Goal: Task Accomplishment & Management: Use online tool/utility

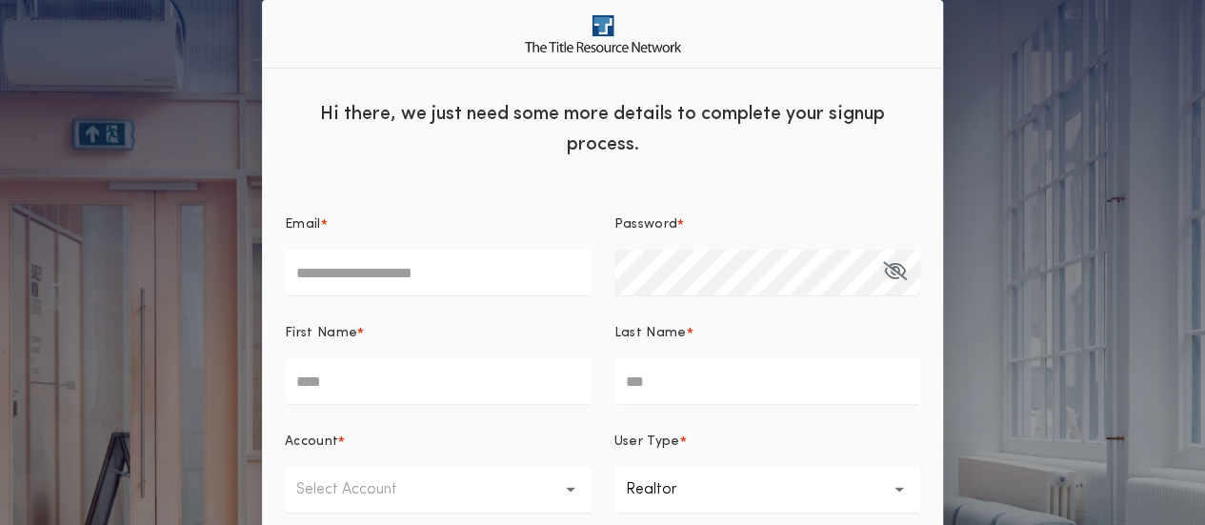
click at [404, 279] on input "Email *" at bounding box center [438, 273] width 307 height 46
type input "**********"
click at [431, 382] on input "First Name *" at bounding box center [438, 381] width 307 height 46
click at [899, 473] on icon "button" at bounding box center [899, 490] width 10 height 46
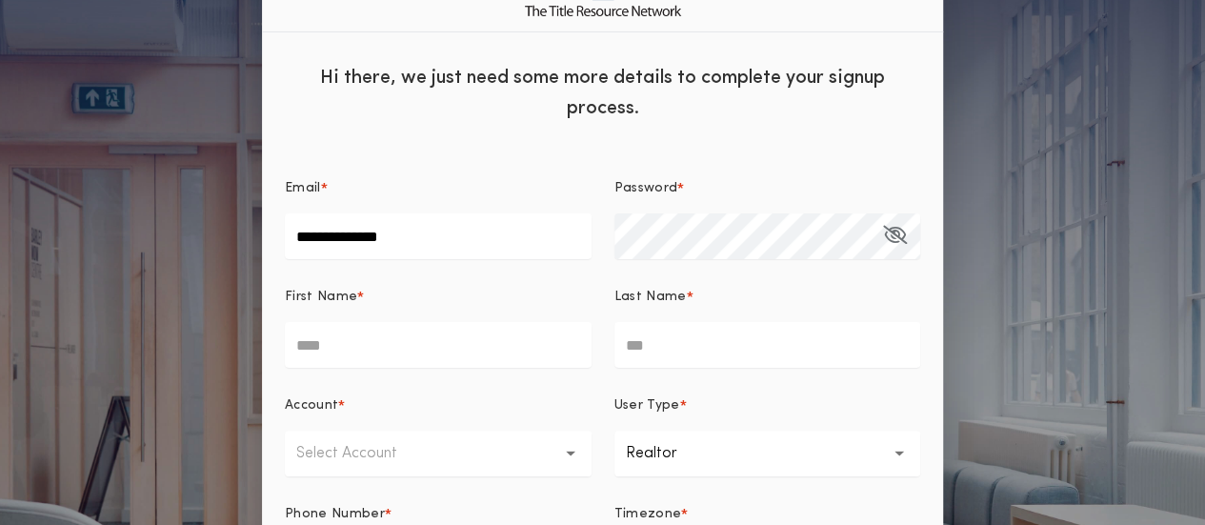
click at [486, 353] on input "First Name *" at bounding box center [438, 345] width 307 height 46
type input "*****"
type input "******"
click at [459, 436] on button "Select Account" at bounding box center [438, 454] width 307 height 46
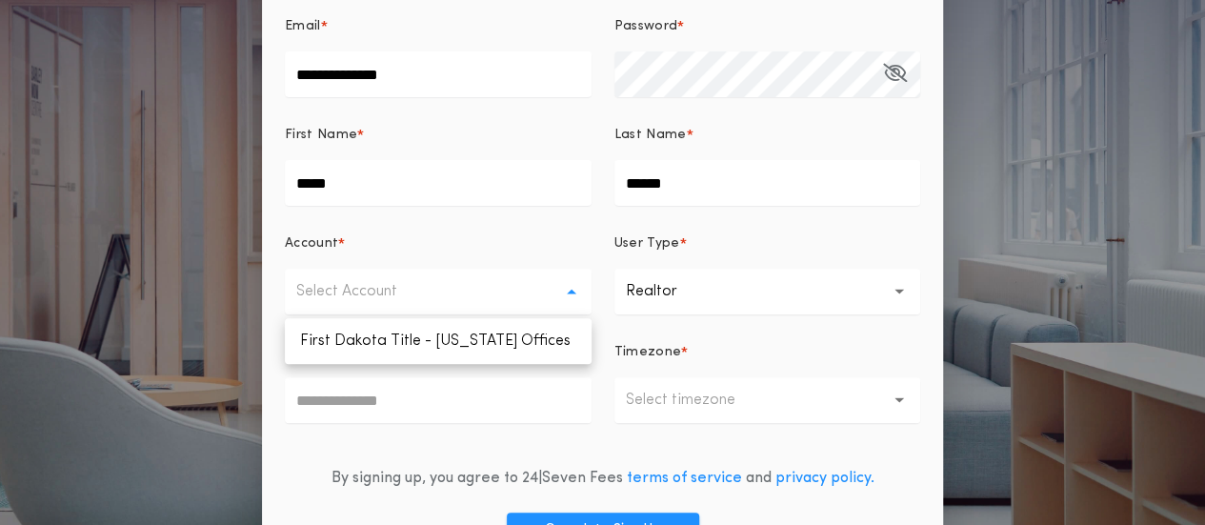
scroll to position [246, 0]
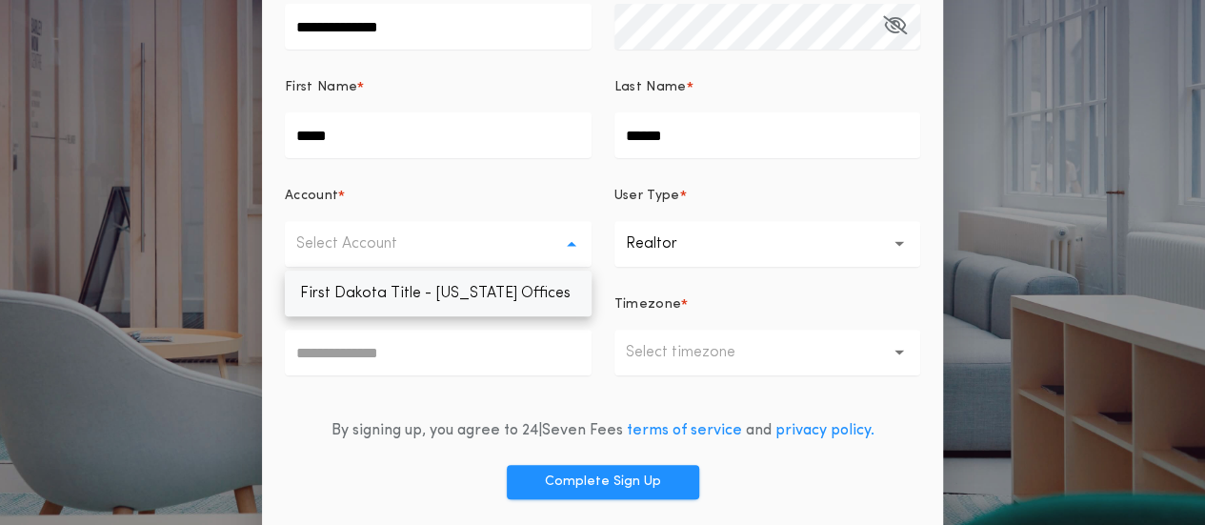
click at [532, 304] on p "First Dakota Title - [US_STATE] Offices" at bounding box center [438, 294] width 307 height 46
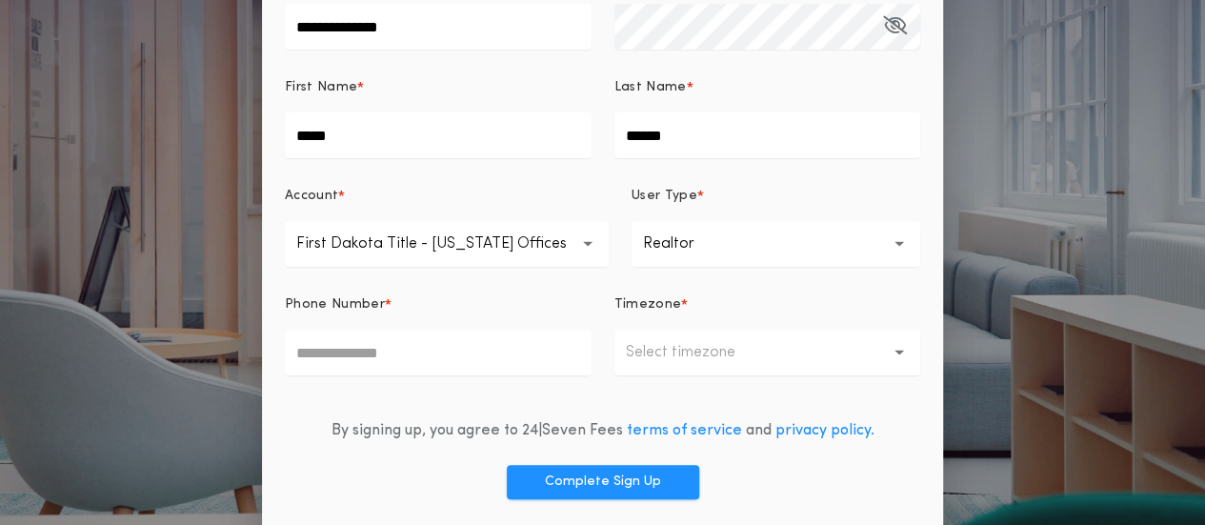
click at [457, 352] on input "Phone Number *" at bounding box center [438, 353] width 307 height 46
type input "**********"
click at [715, 348] on p "Select timezone" at bounding box center [696, 352] width 140 height 23
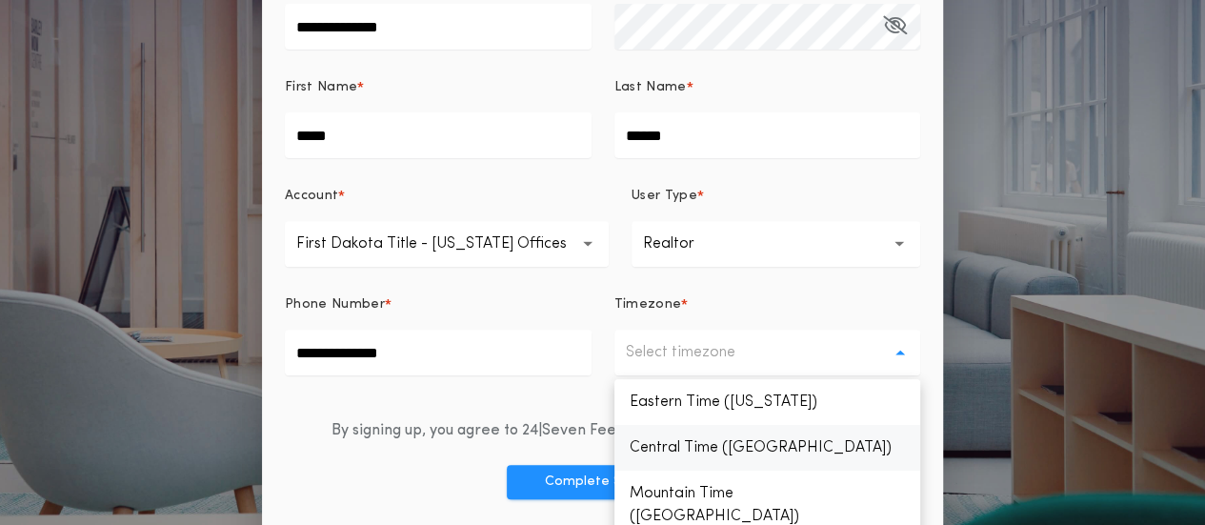
click at [671, 462] on p "Central Time ([GEOGRAPHIC_DATA])" at bounding box center [767, 448] width 307 height 46
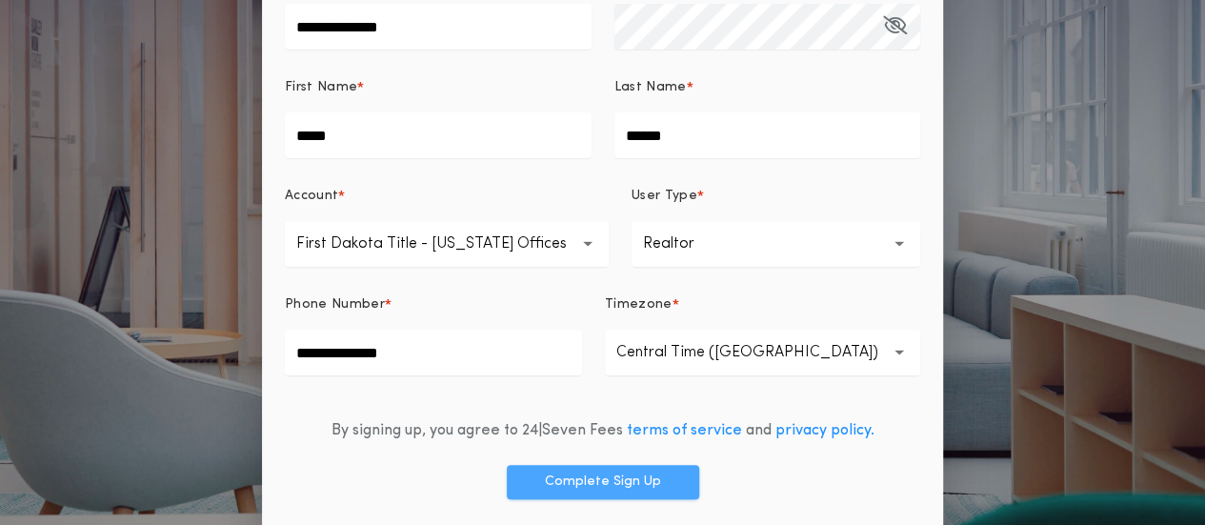
click at [600, 476] on button "Complete Sign Up" at bounding box center [603, 482] width 192 height 34
click at [620, 489] on button "Complete Sign Up" at bounding box center [603, 482] width 192 height 34
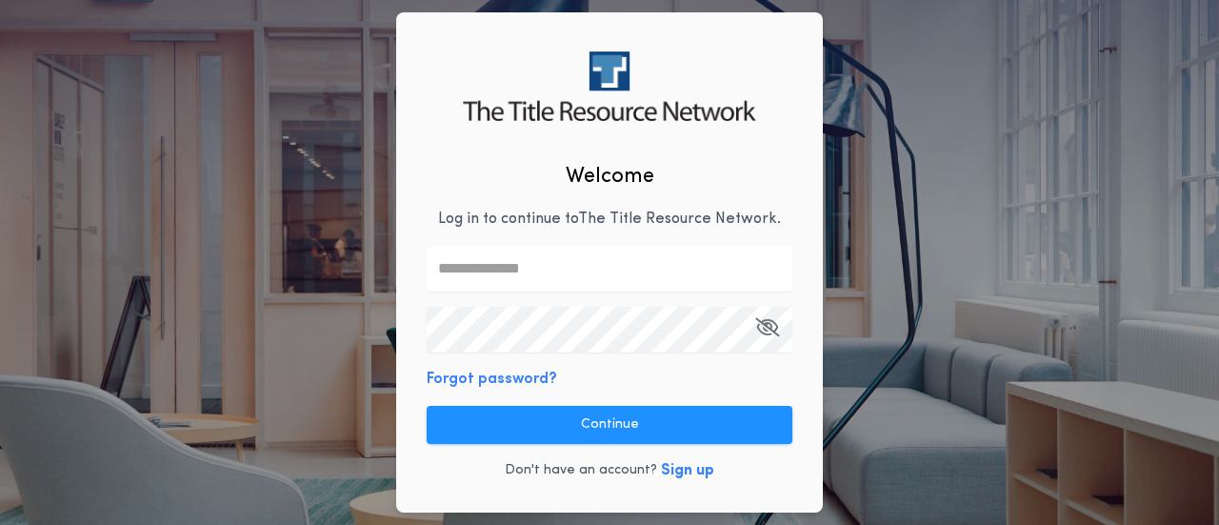
type input "**********"
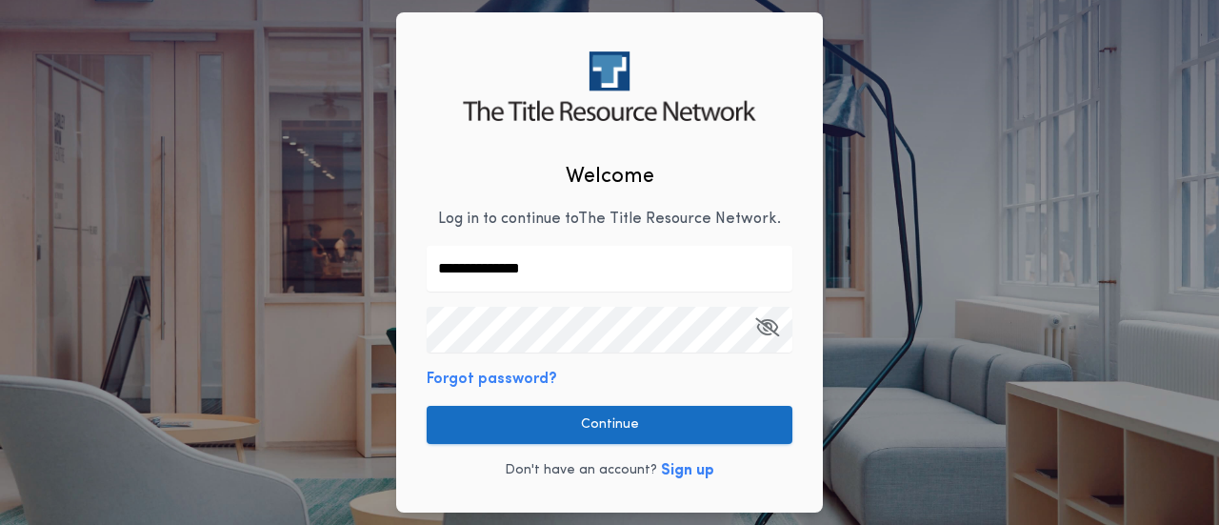
click at [658, 433] on button "Continue" at bounding box center [610, 425] width 366 height 38
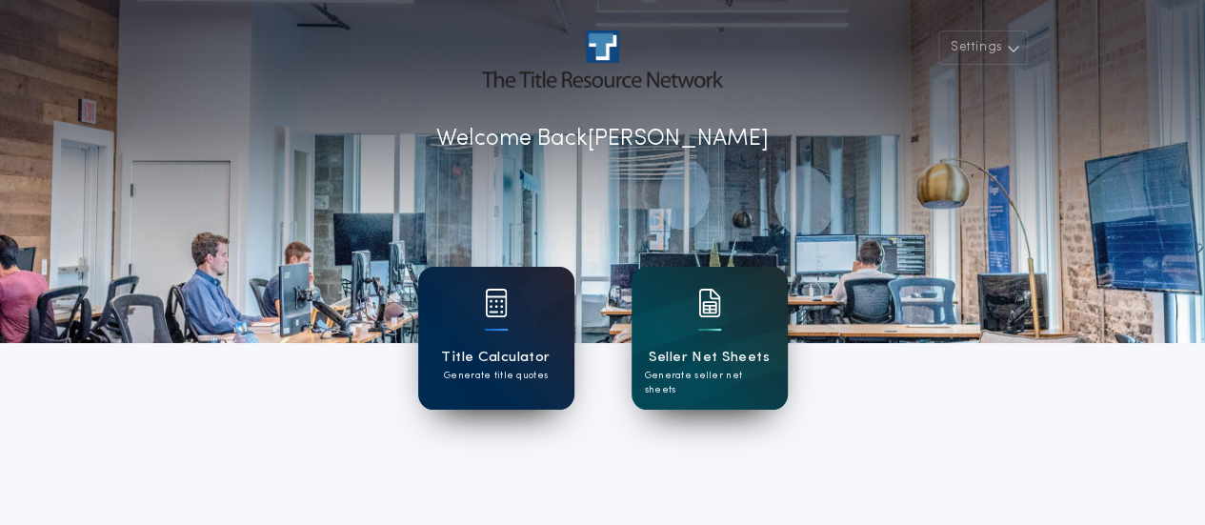
click at [530, 369] on p "Generate title quotes" at bounding box center [496, 376] width 104 height 14
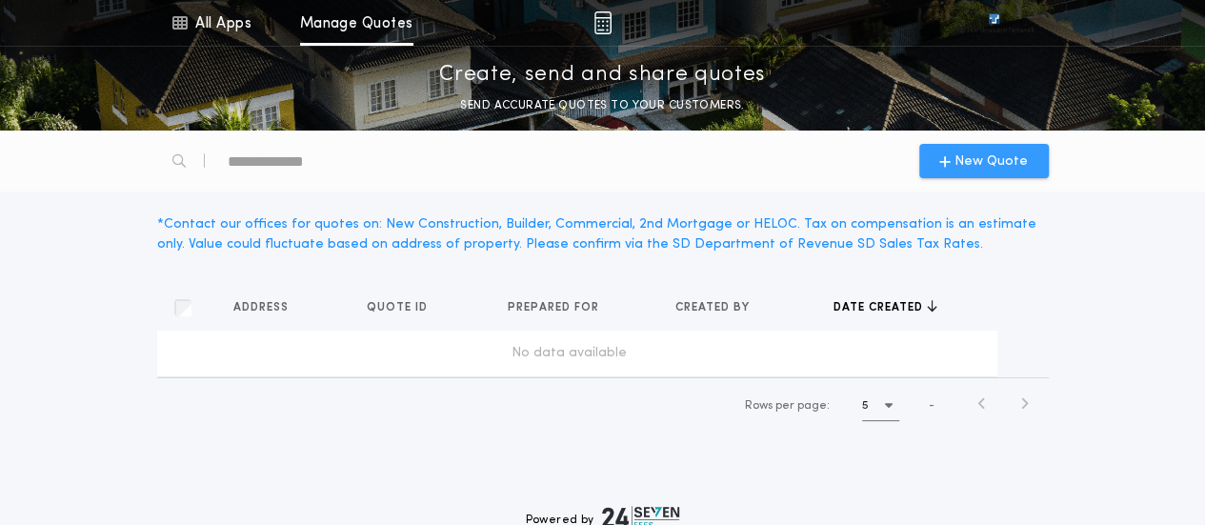
click at [950, 163] on icon "button" at bounding box center [944, 160] width 11 height 15
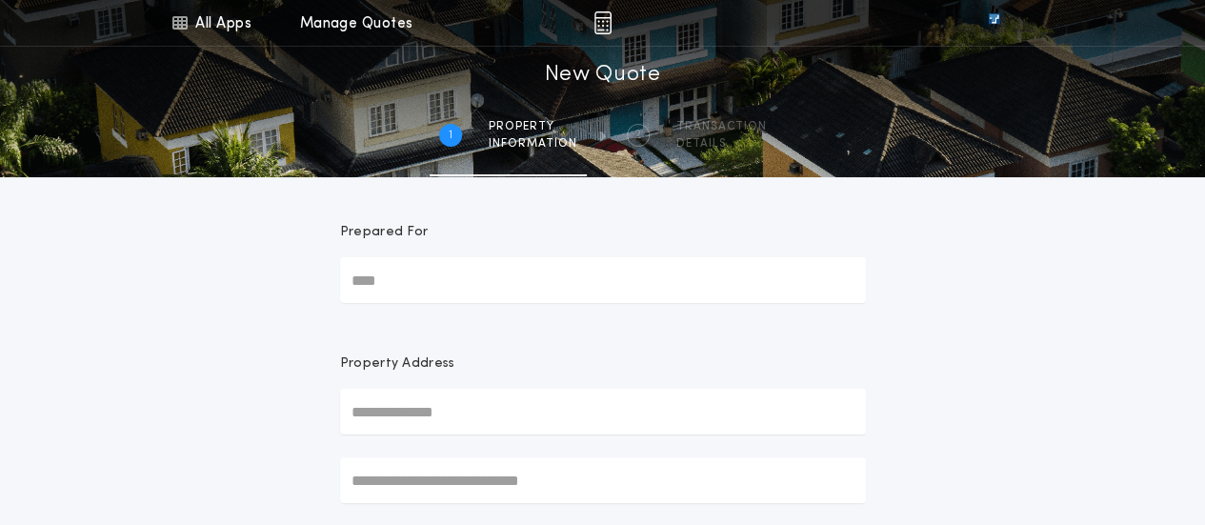
click at [464, 282] on input "Prepared For" at bounding box center [603, 280] width 526 height 46
type input "**********"
click at [431, 412] on input "text" at bounding box center [603, 412] width 526 height 46
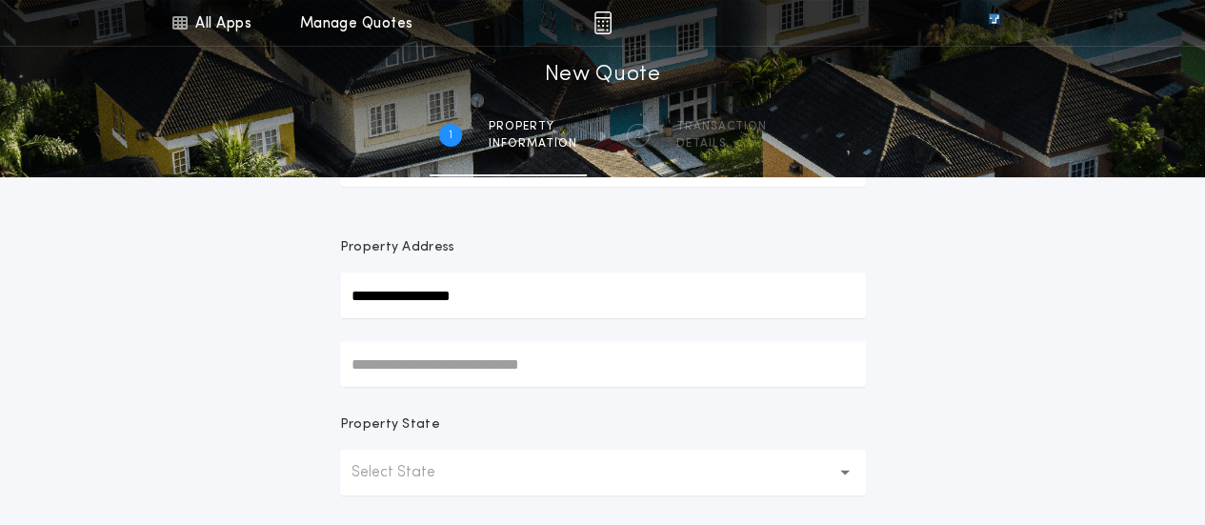
scroll to position [160, 0]
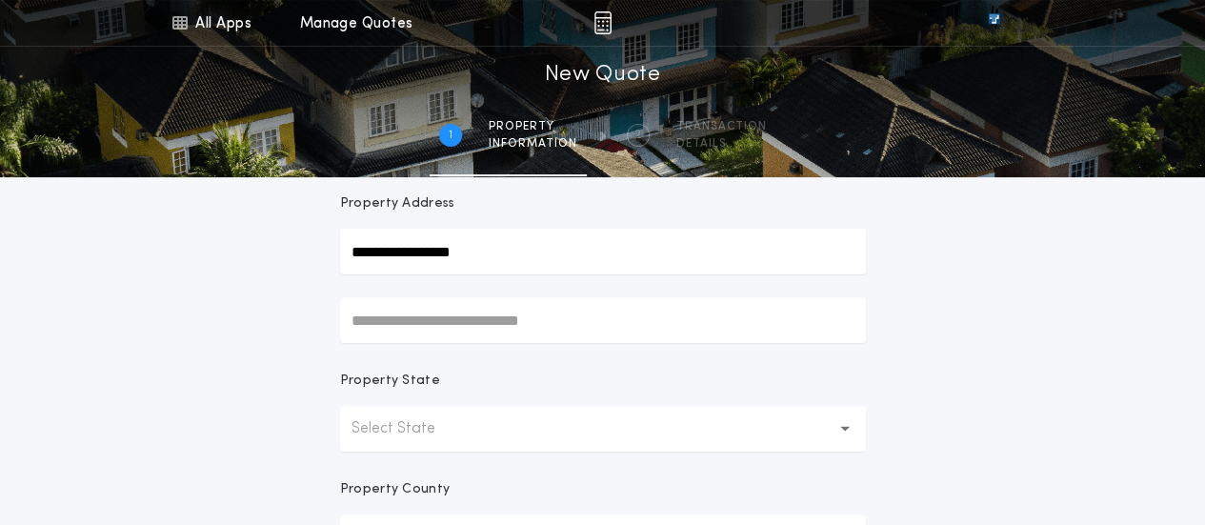
type input "**********"
click at [495, 420] on button "Select State" at bounding box center [603, 429] width 526 height 46
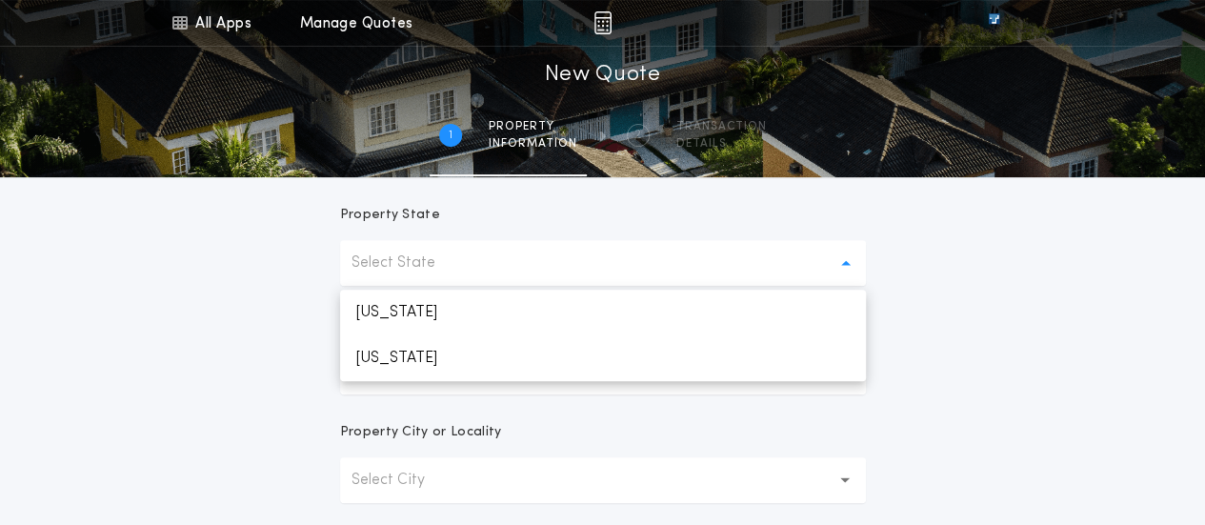
scroll to position [332, 0]
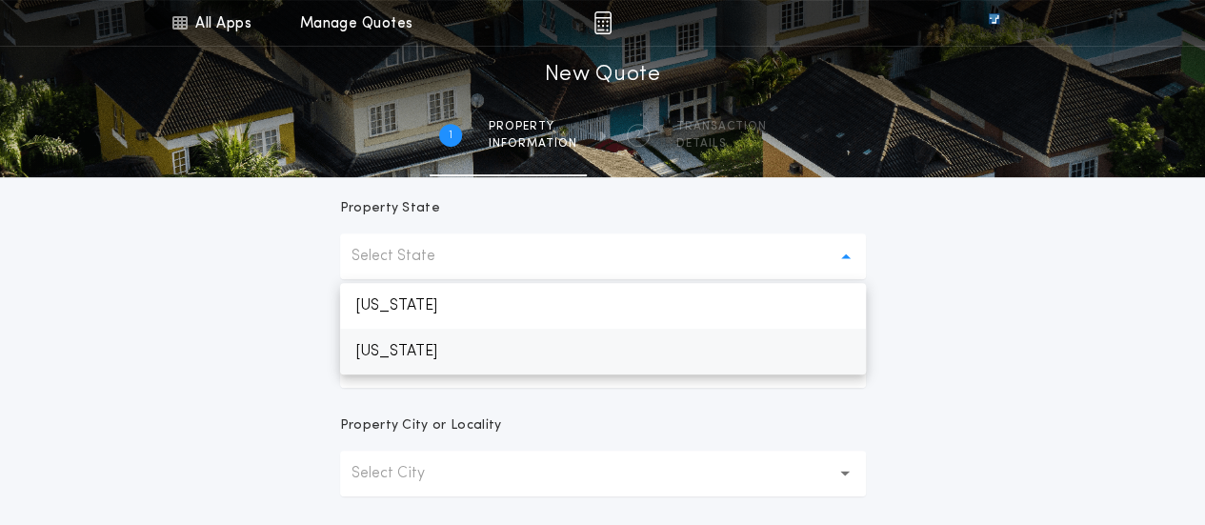
click at [461, 352] on p "[US_STATE]" at bounding box center [603, 352] width 526 height 46
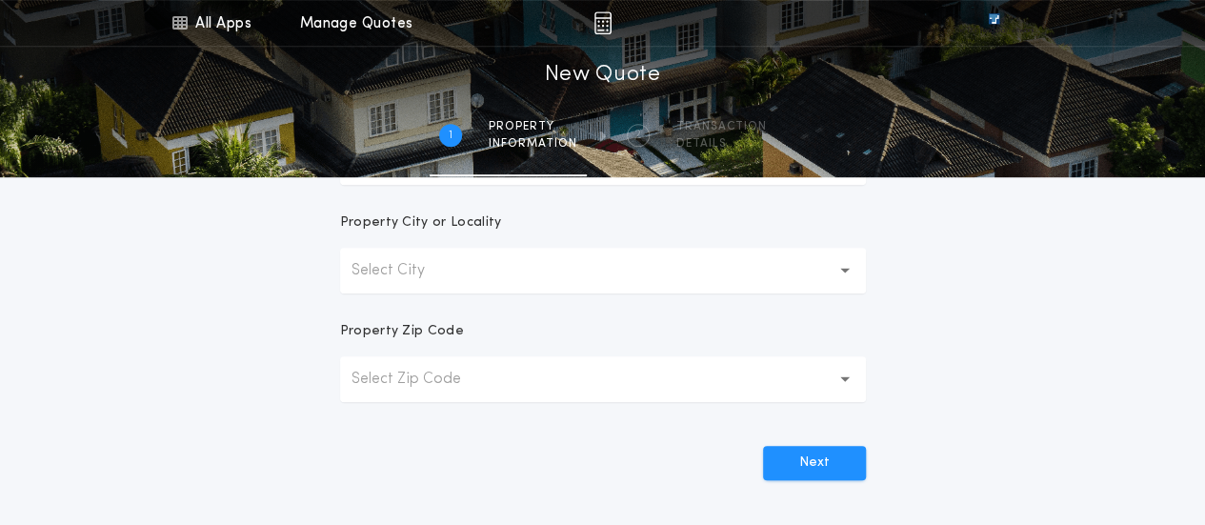
scroll to position [573, 0]
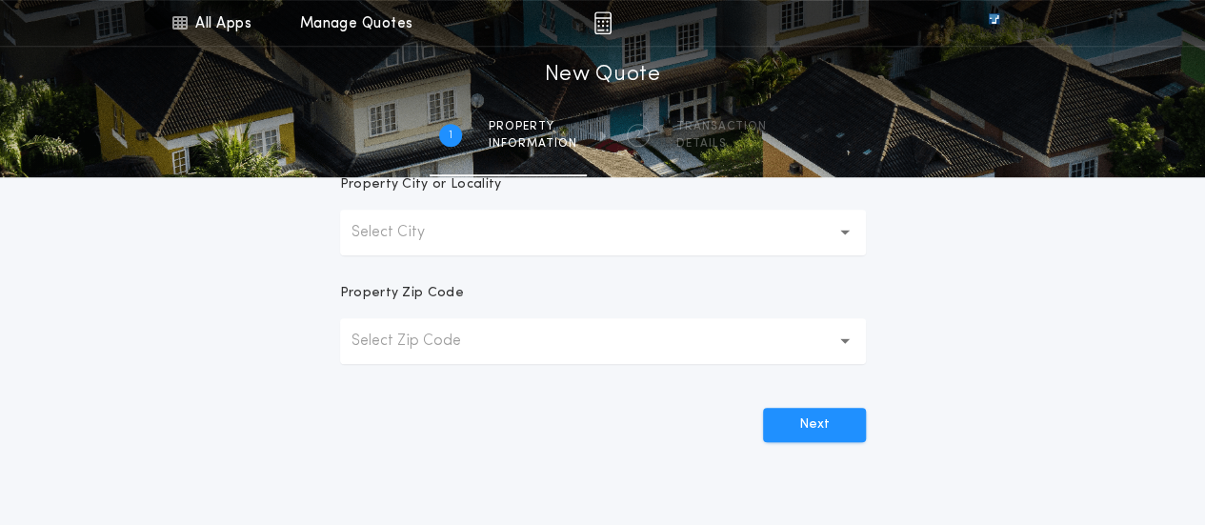
click at [553, 239] on button "Select City" at bounding box center [603, 233] width 526 height 46
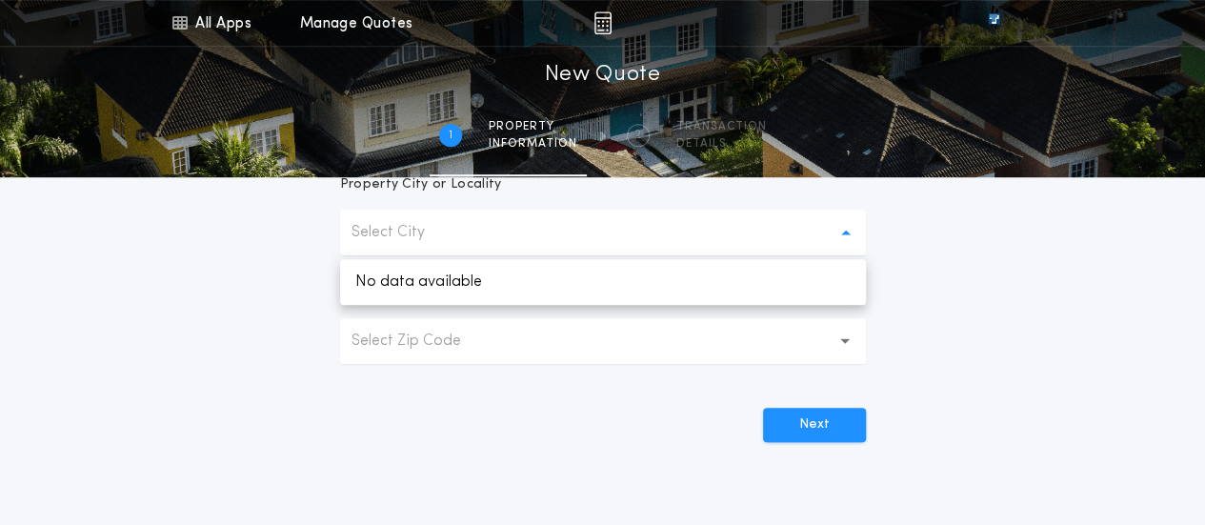
click at [461, 218] on button "Select City" at bounding box center [603, 233] width 526 height 46
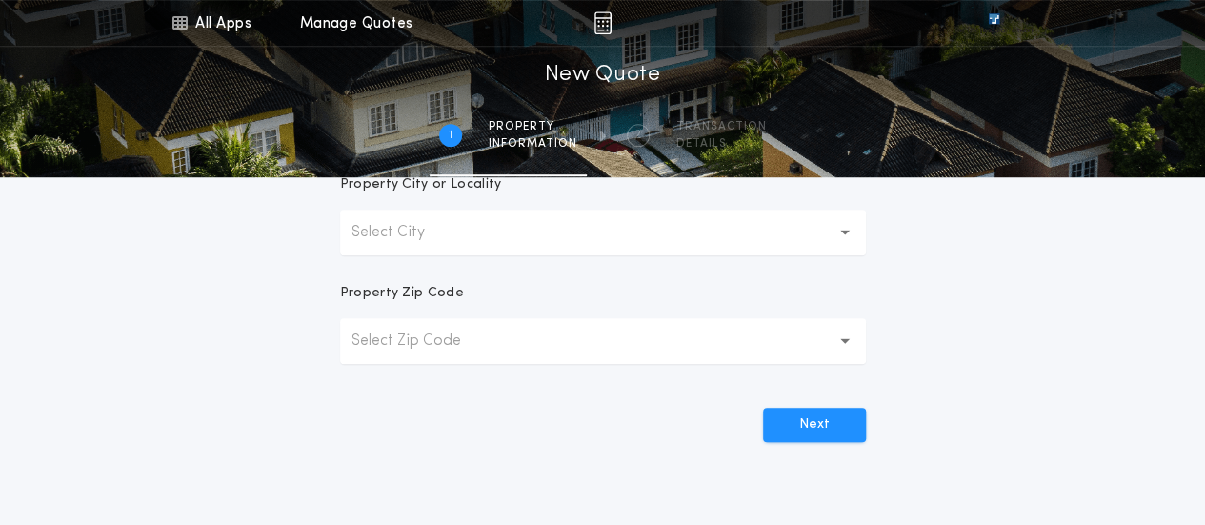
click at [423, 335] on p "Select Zip Code" at bounding box center [422, 341] width 140 height 23
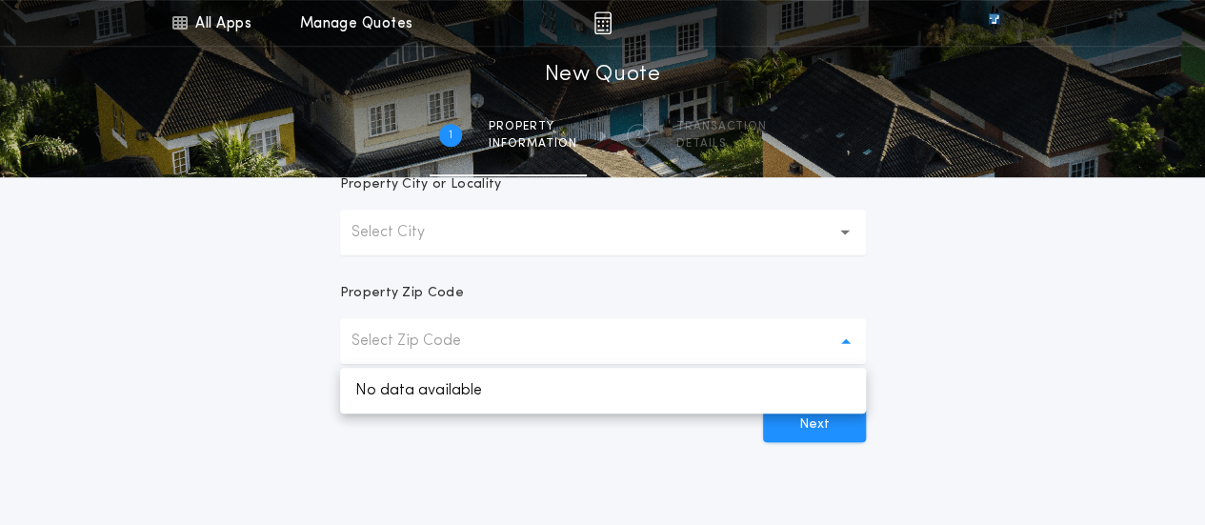
click at [423, 335] on p "Select Zip Code" at bounding box center [422, 341] width 140 height 23
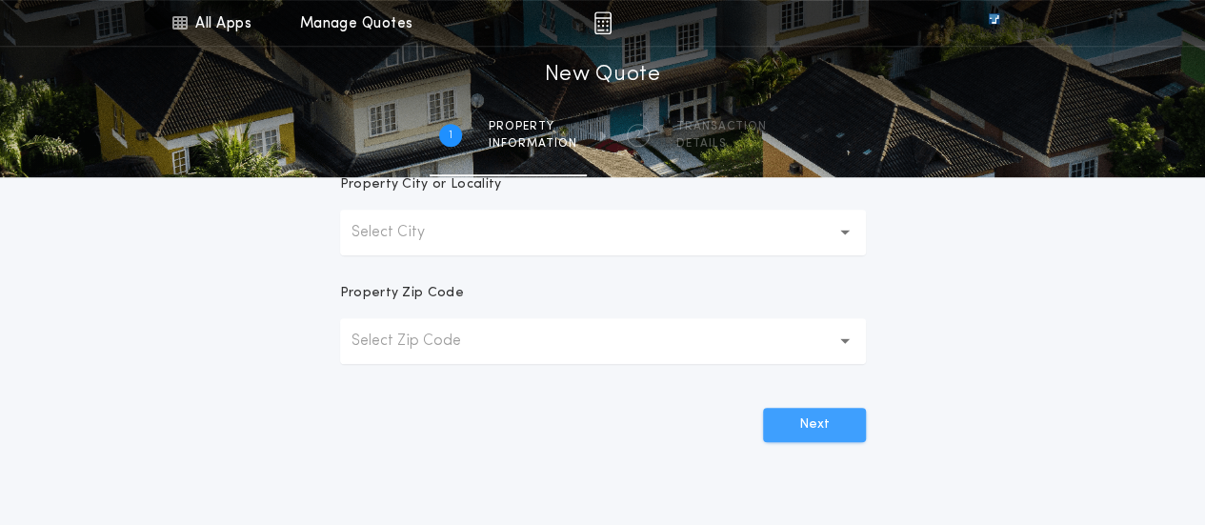
click at [797, 441] on button "Next" at bounding box center [814, 425] width 103 height 34
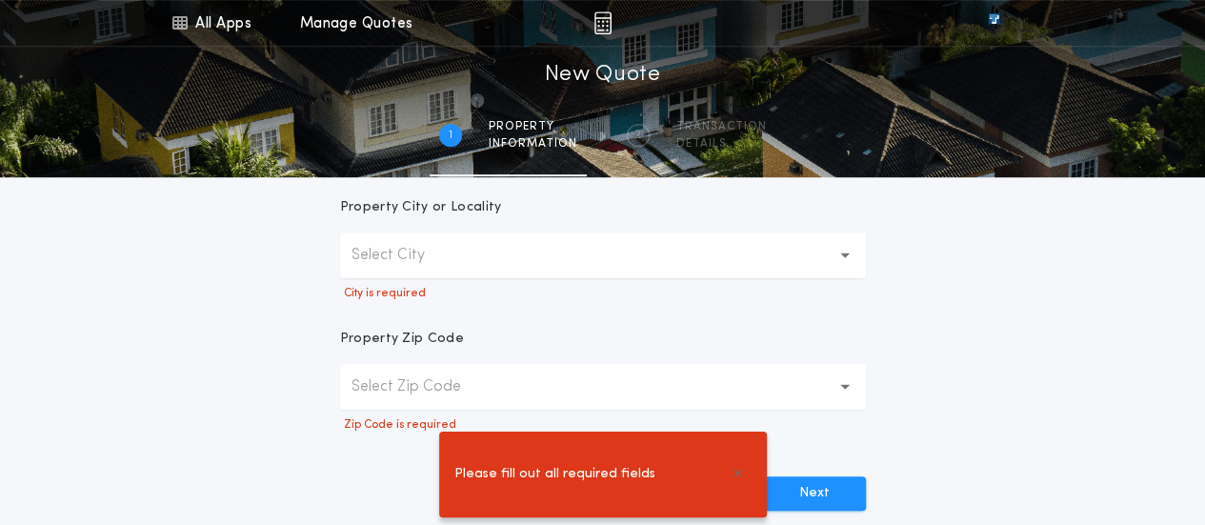
click at [396, 266] on p "Select City" at bounding box center [404, 255] width 104 height 23
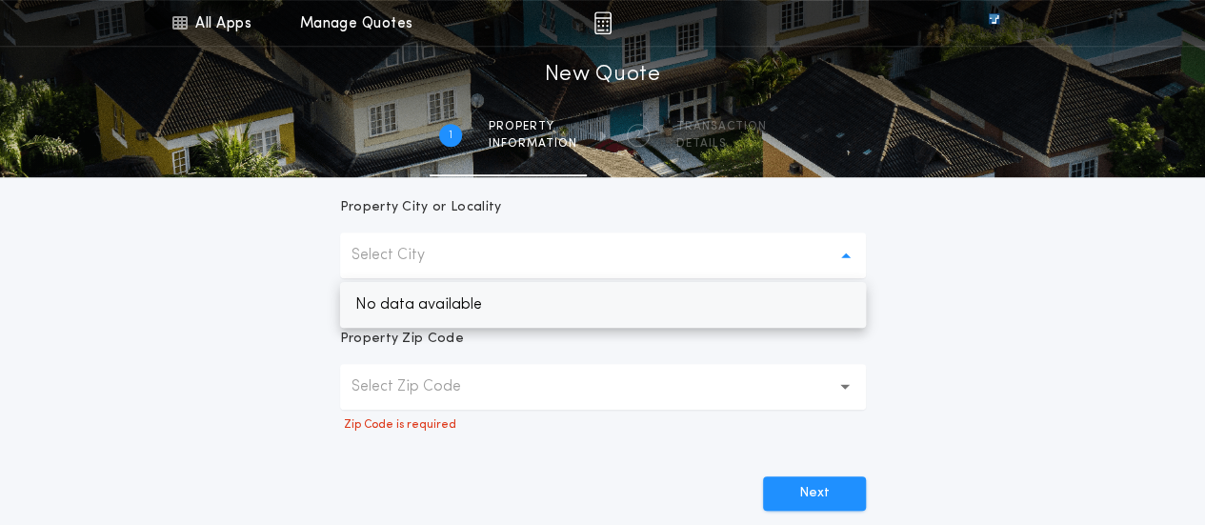
click at [410, 308] on p "No data available" at bounding box center [603, 305] width 526 height 46
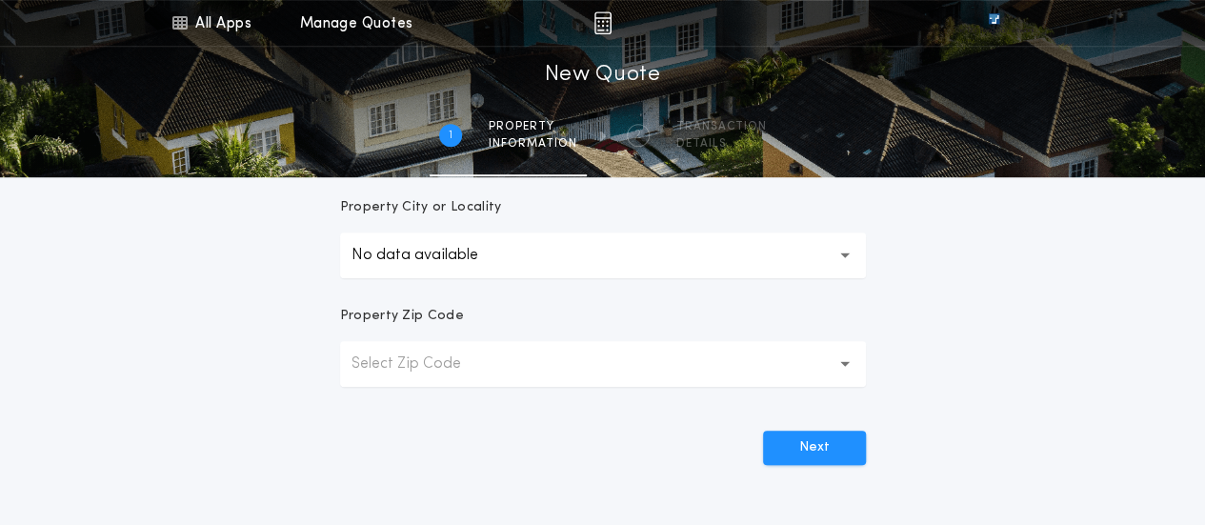
drag, startPoint x: 813, startPoint y: 410, endPoint x: 807, endPoint y: 430, distance: 20.8
click at [808, 418] on form "**********" at bounding box center [603, 34] width 572 height 861
click at [806, 447] on button "Next" at bounding box center [814, 448] width 103 height 34
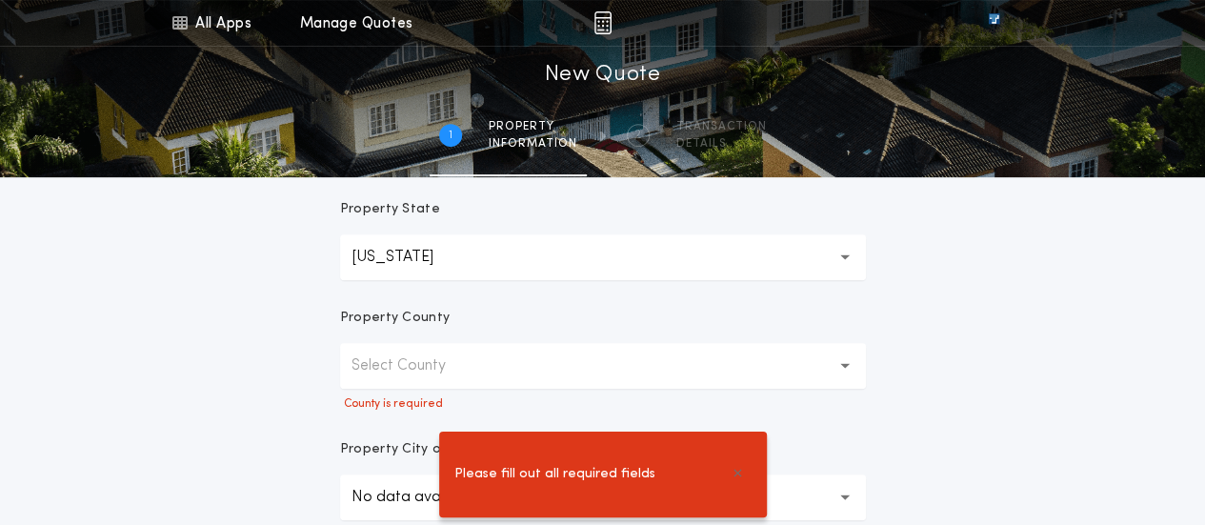
scroll to position [318, 0]
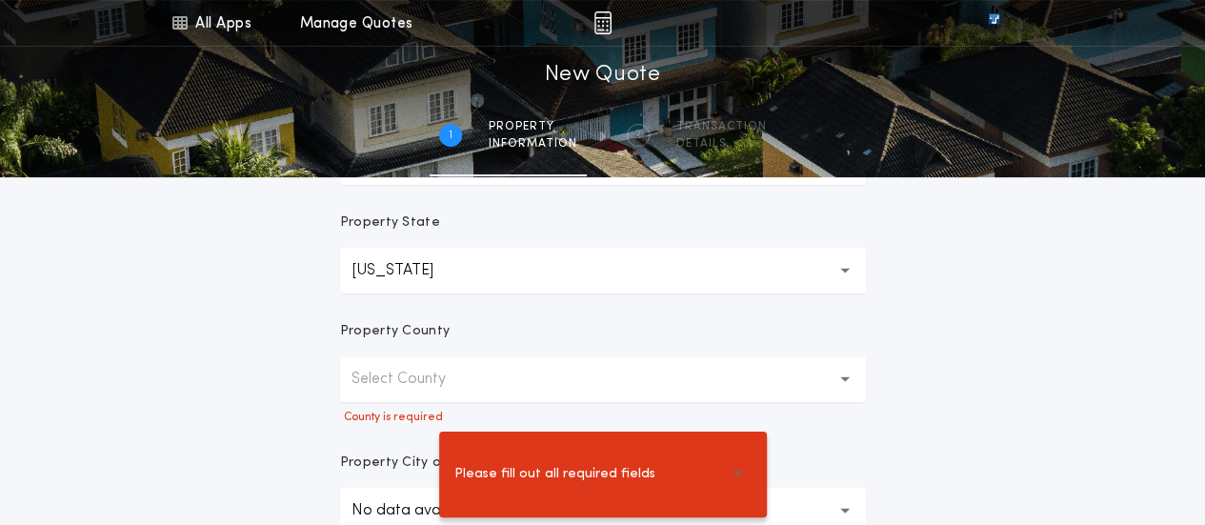
click at [482, 368] on button "Select County" at bounding box center [603, 379] width 526 height 46
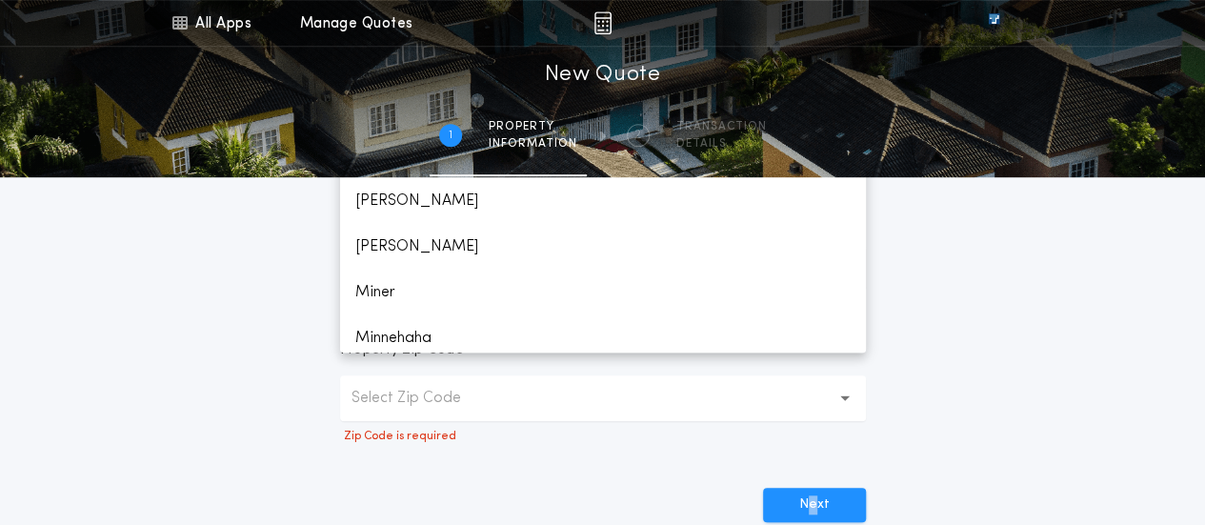
scroll to position [2131, 0]
click at [418, 251] on p "Minnehaha" at bounding box center [603, 249] width 526 height 46
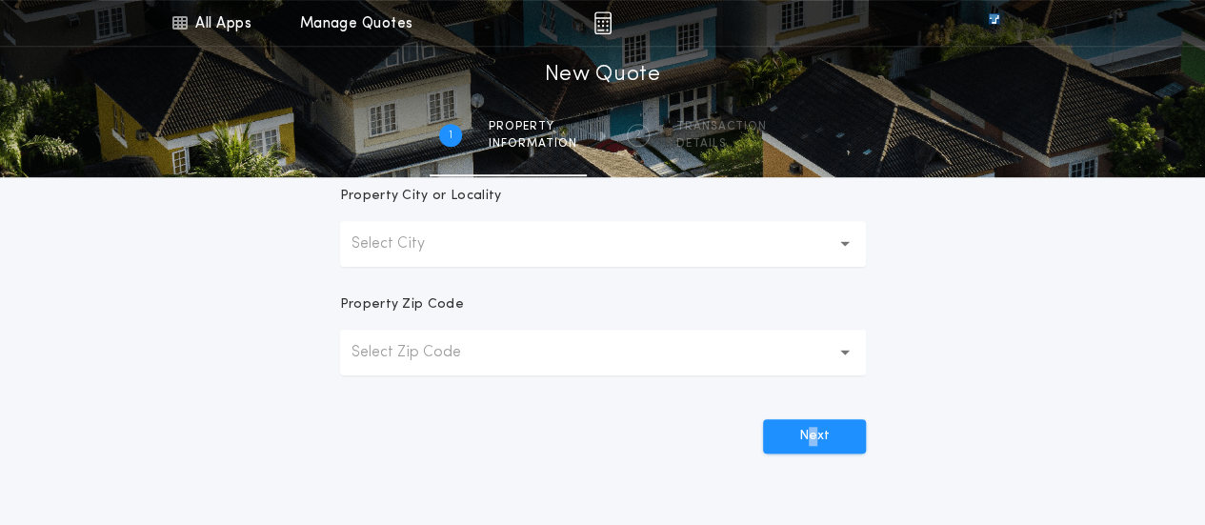
click at [383, 240] on p "Select City" at bounding box center [404, 243] width 104 height 23
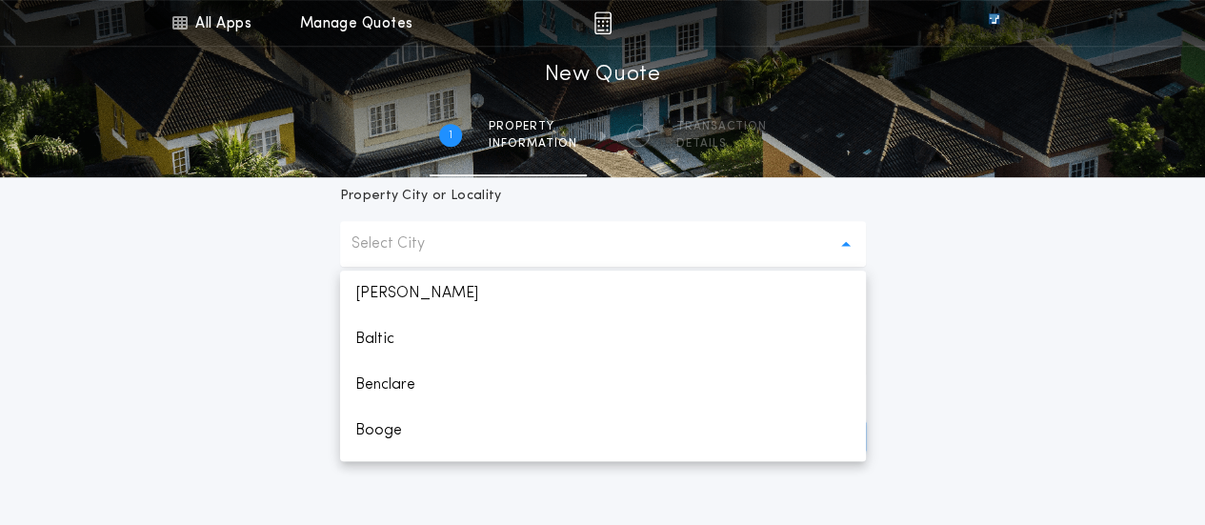
scroll to position [953, 0]
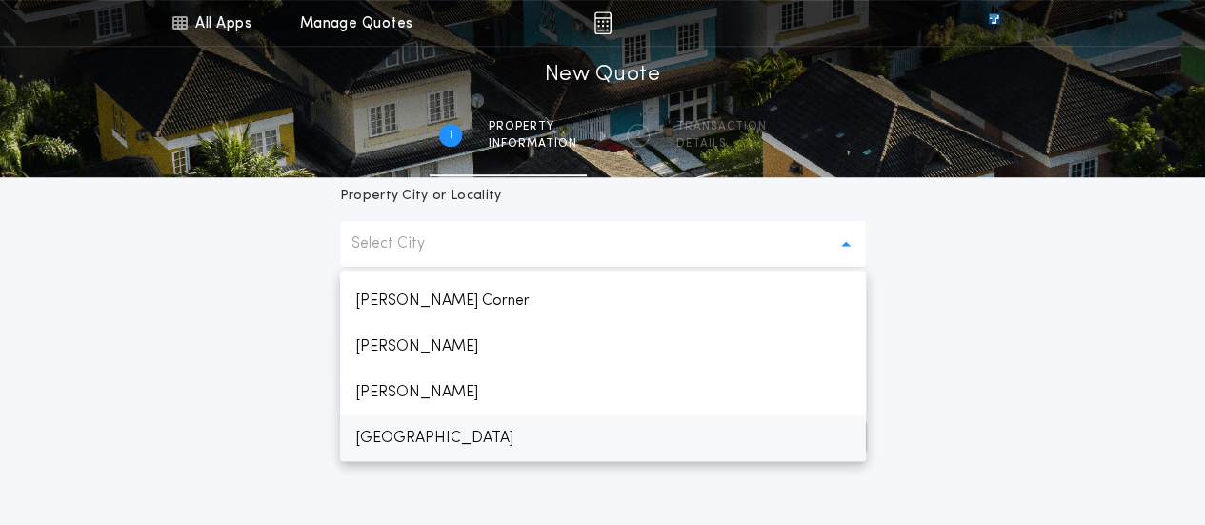
click at [412, 436] on p "[GEOGRAPHIC_DATA]" at bounding box center [603, 438] width 526 height 46
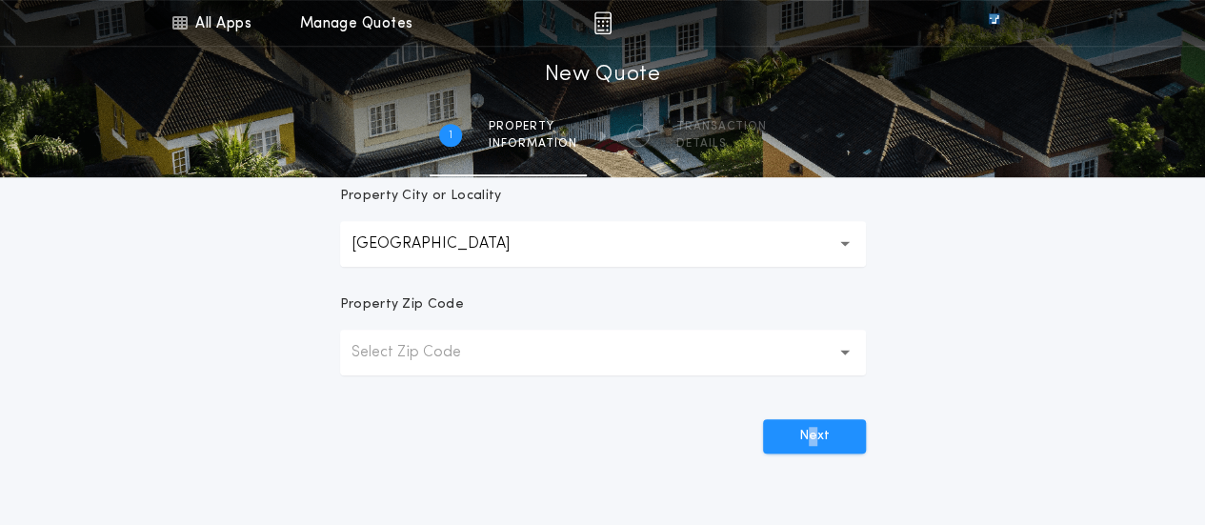
click at [406, 352] on p "Select Zip Code" at bounding box center [422, 352] width 140 height 23
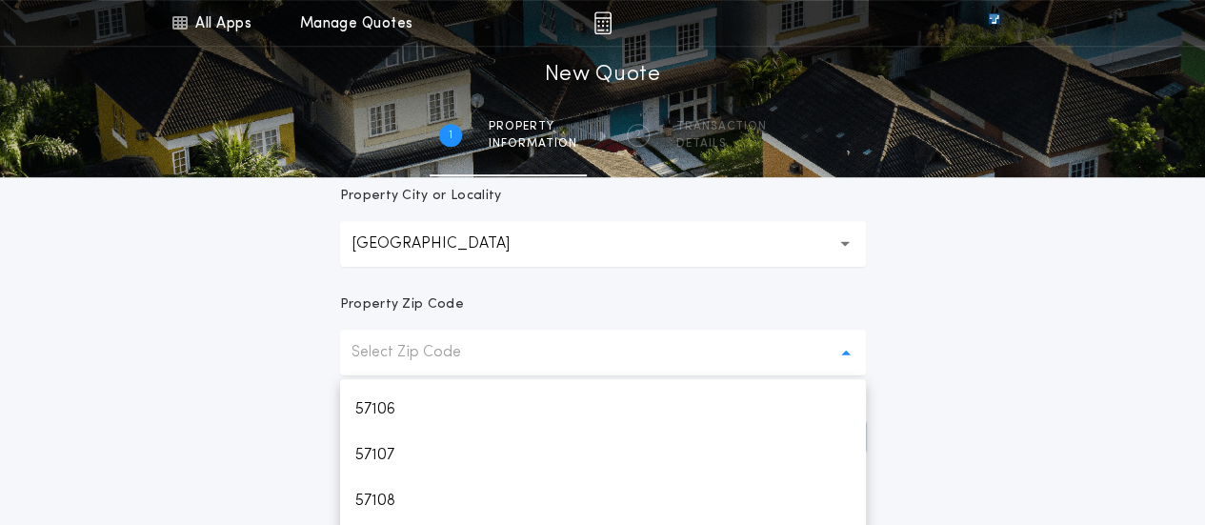
scroll to position [233, 0]
click at [403, 445] on p "57108" at bounding box center [603, 443] width 526 height 46
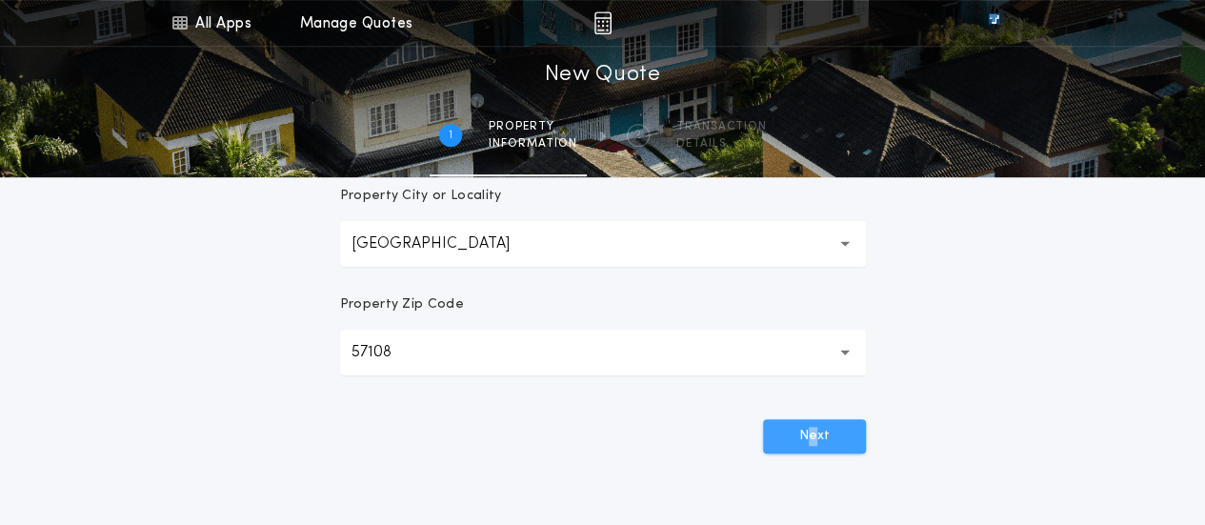
click at [788, 439] on button "Next" at bounding box center [814, 436] width 103 height 34
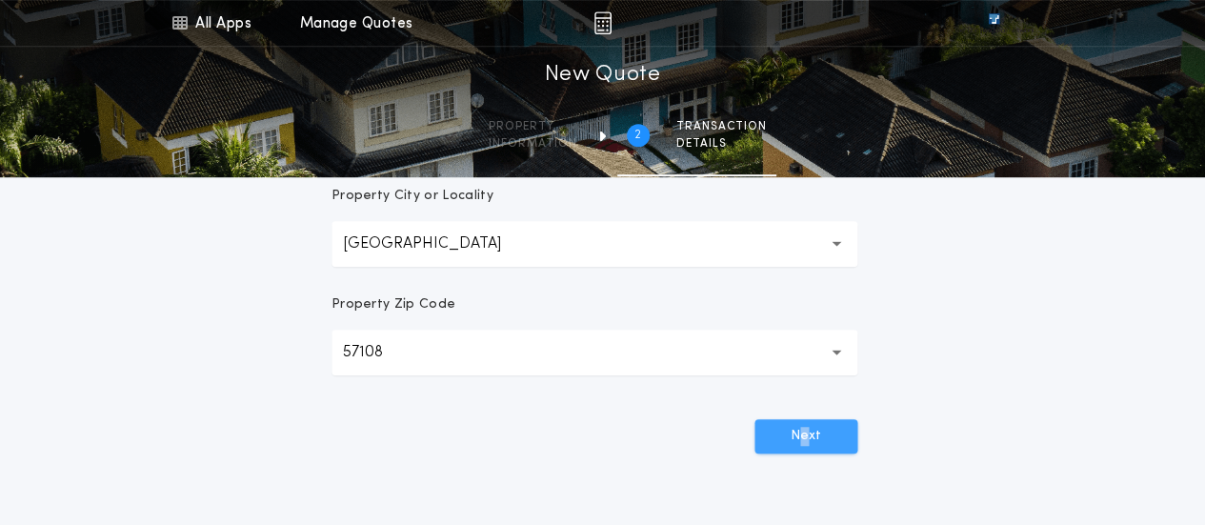
scroll to position [524, 0]
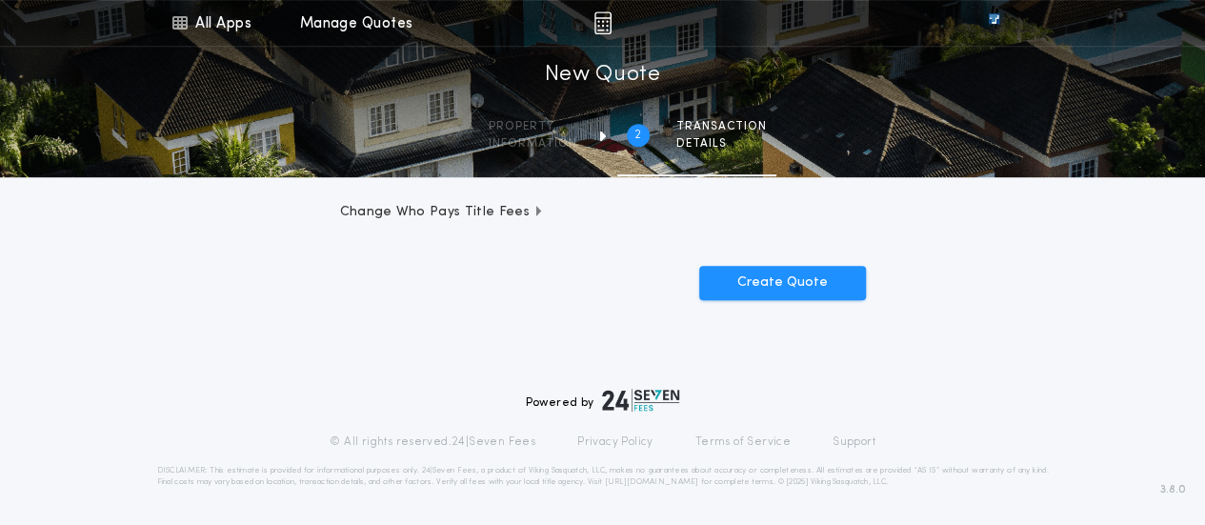
click at [417, 213] on span "Change Who Pays Title Fees" at bounding box center [442, 212] width 205 height 19
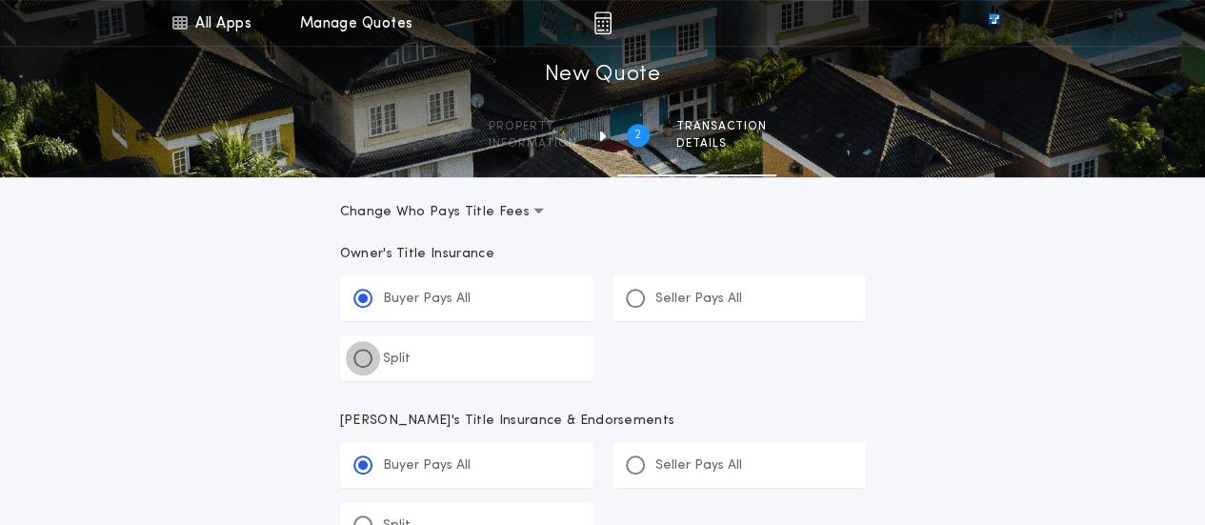
click at [362, 353] on div at bounding box center [363, 358] width 10 height 10
click at [0, 0] on input "*****" at bounding box center [0, 0] width 0 height 0
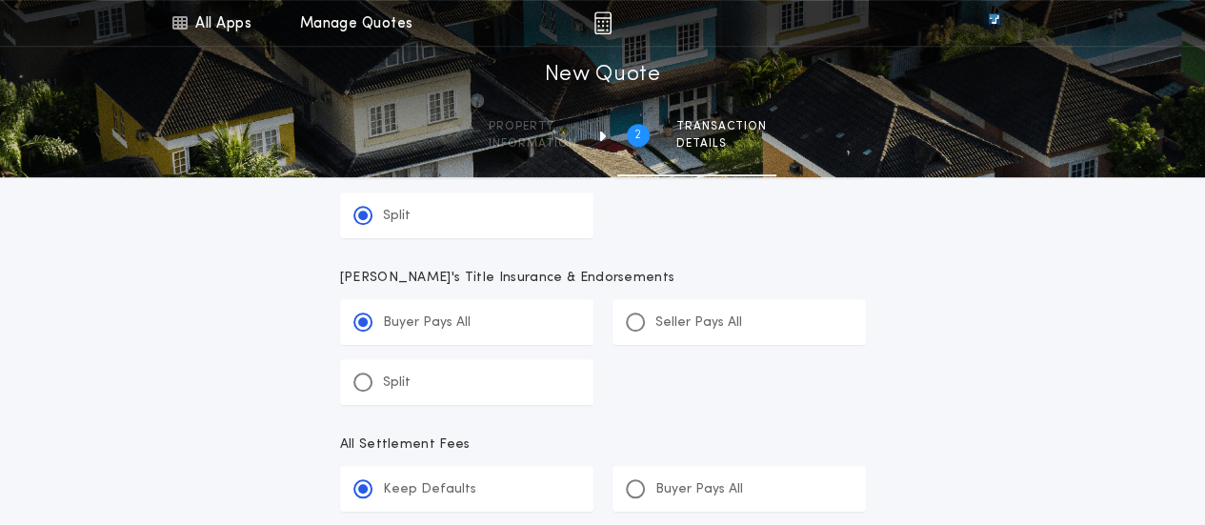
scroll to position [676, 0]
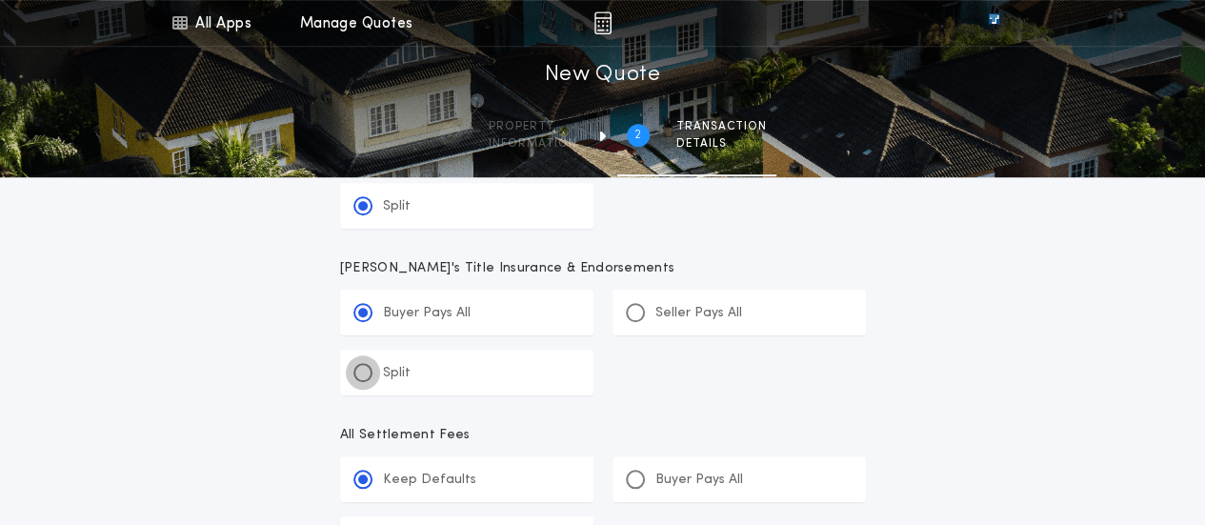
click at [362, 376] on div at bounding box center [363, 373] width 10 height 10
click at [0, 0] on input "*****" at bounding box center [0, 0] width 0 height 0
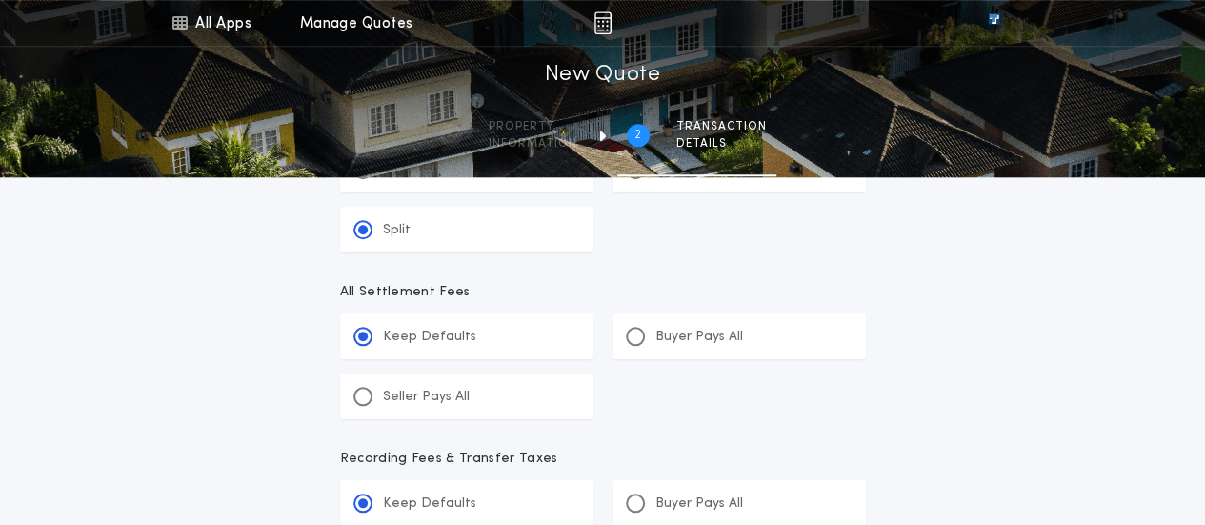
scroll to position [821, 0]
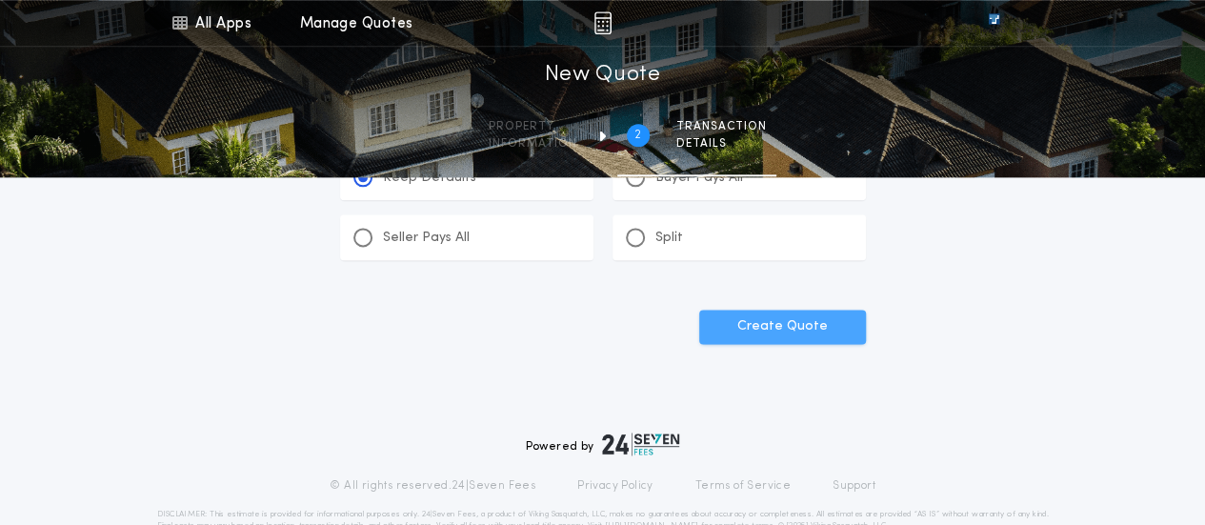
click at [808, 324] on button "Create Quote" at bounding box center [782, 327] width 167 height 34
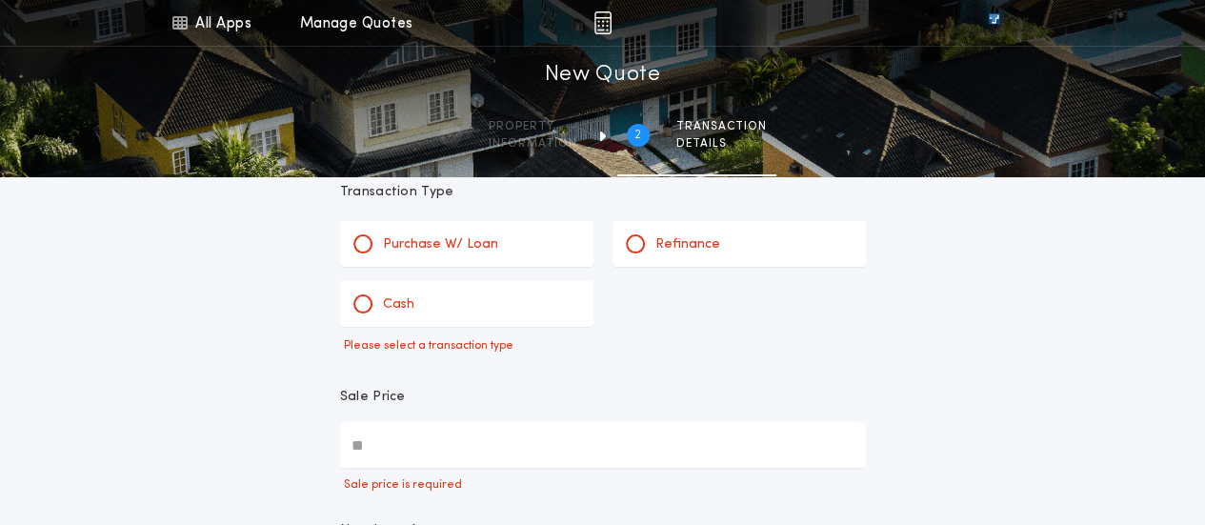
scroll to position [0, 0]
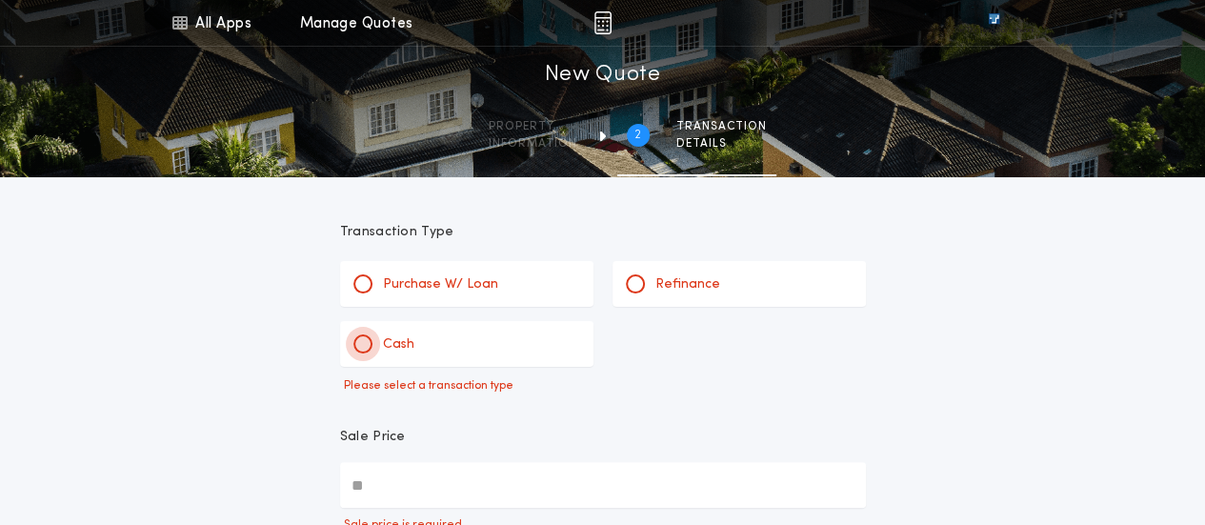
click at [370, 342] on div at bounding box center [362, 343] width 19 height 19
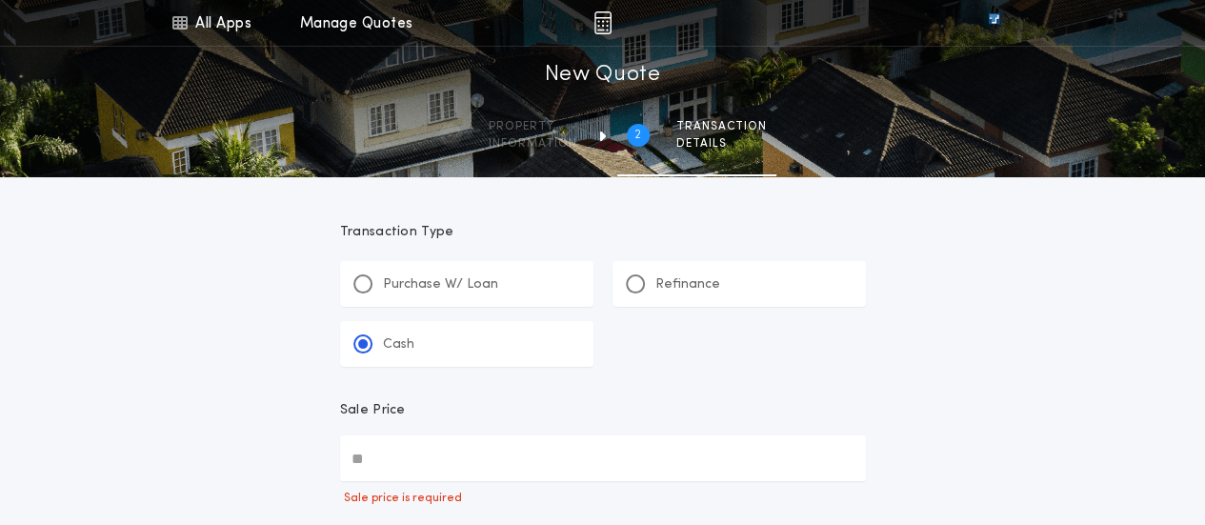
click at [401, 452] on input "Sale Price" at bounding box center [603, 458] width 526 height 46
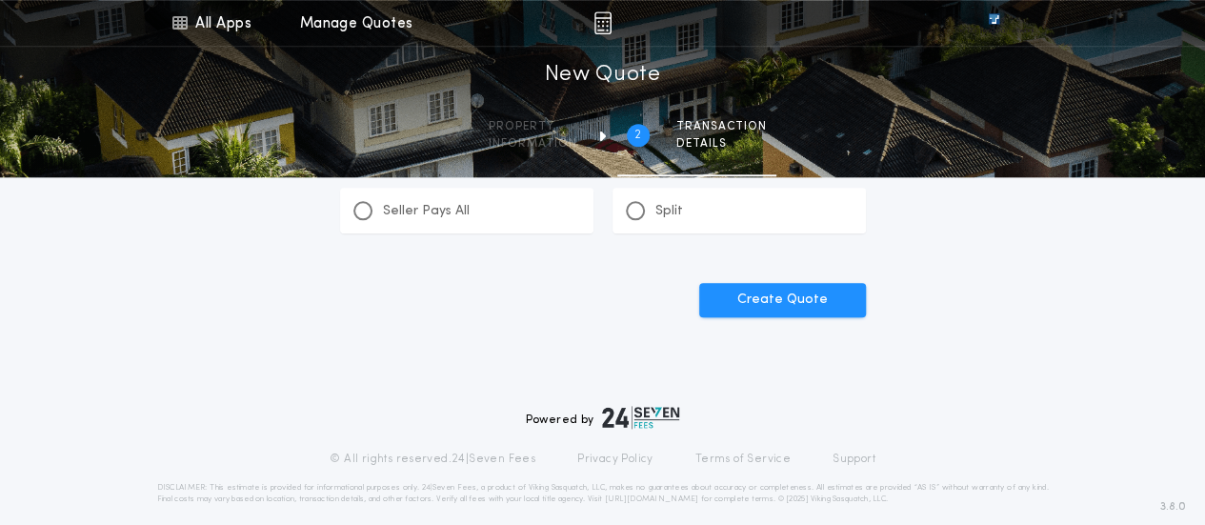
scroll to position [972, 0]
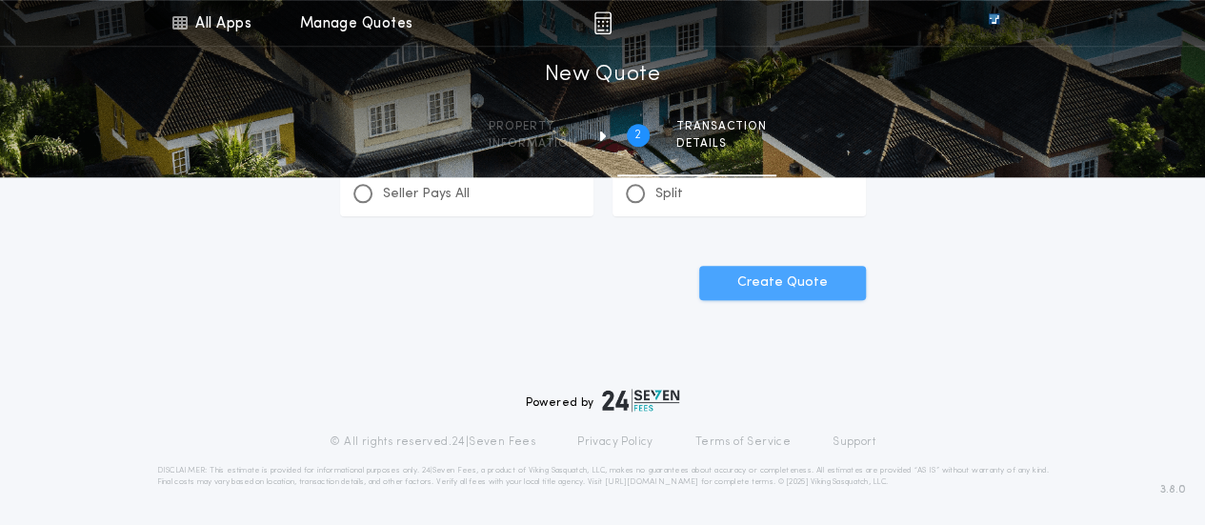
type input "********"
click at [813, 279] on button "Create Quote" at bounding box center [782, 283] width 167 height 34
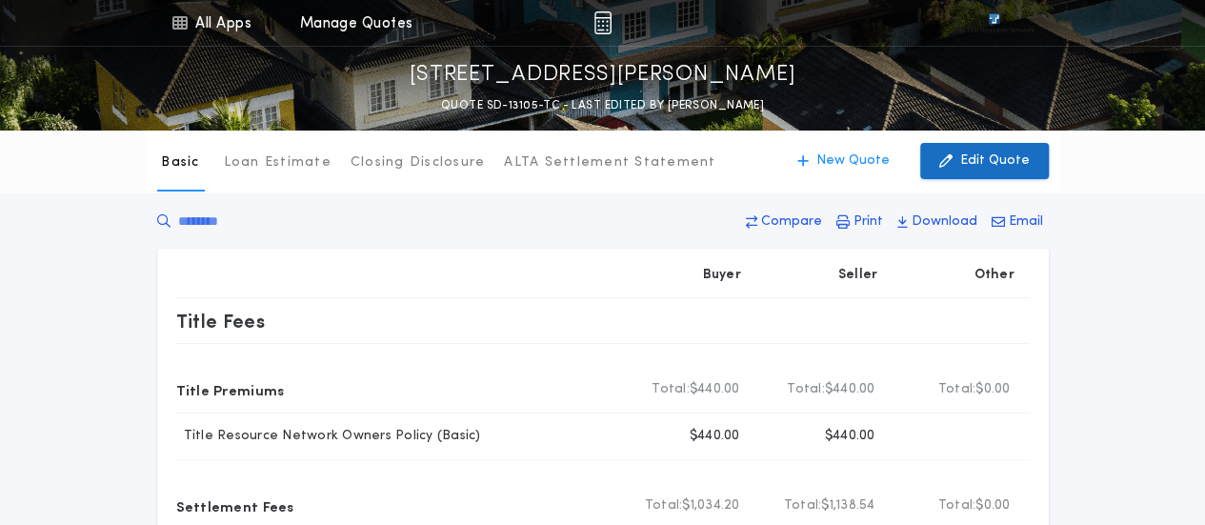
click at [977, 154] on p "Edit Quote" at bounding box center [995, 160] width 70 height 19
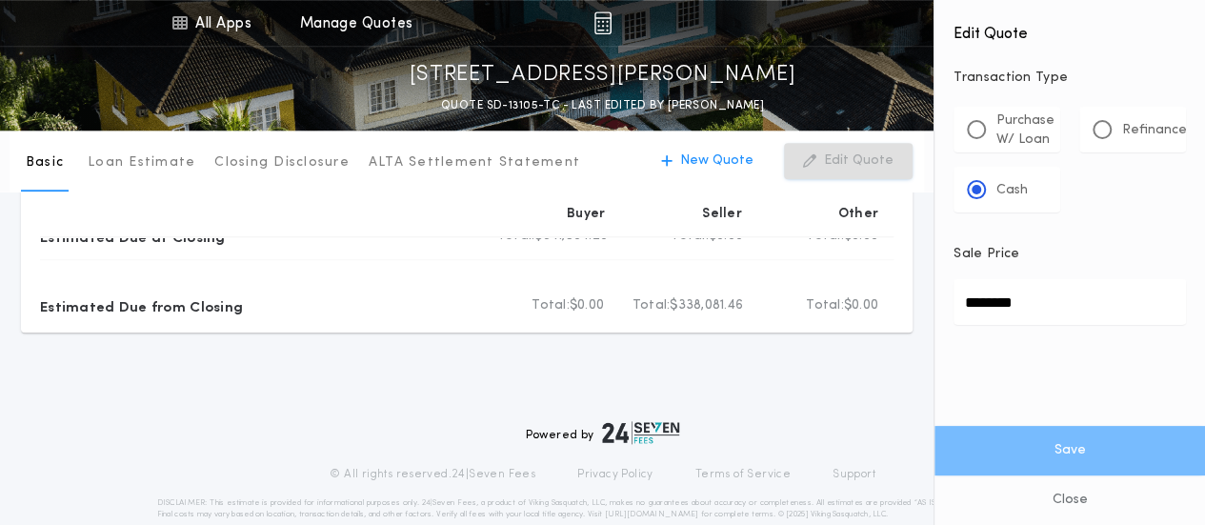
scroll to position [945, 0]
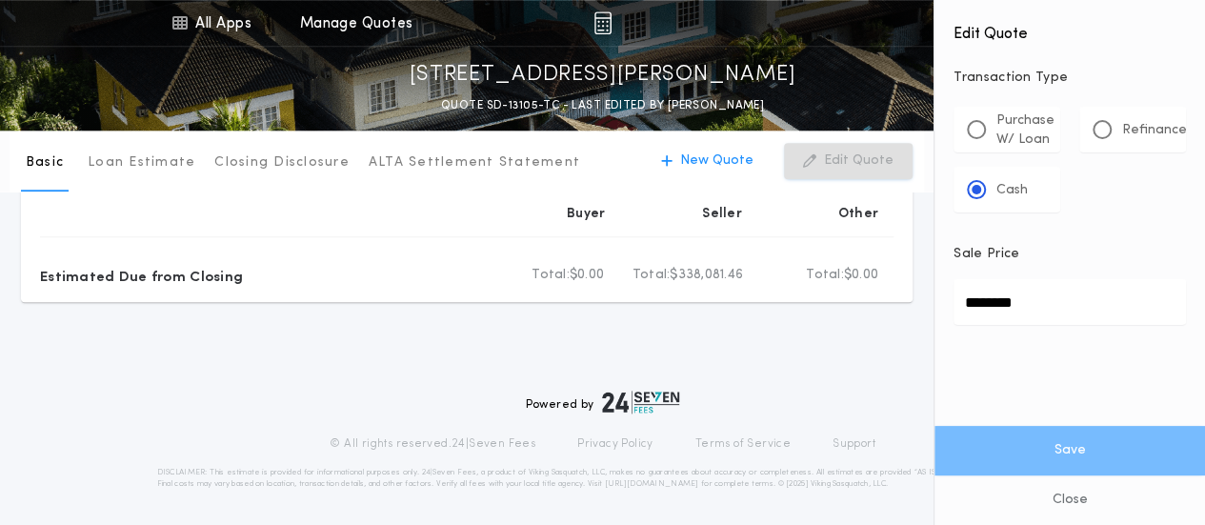
click at [581, 214] on p "Buyer" at bounding box center [586, 214] width 38 height 19
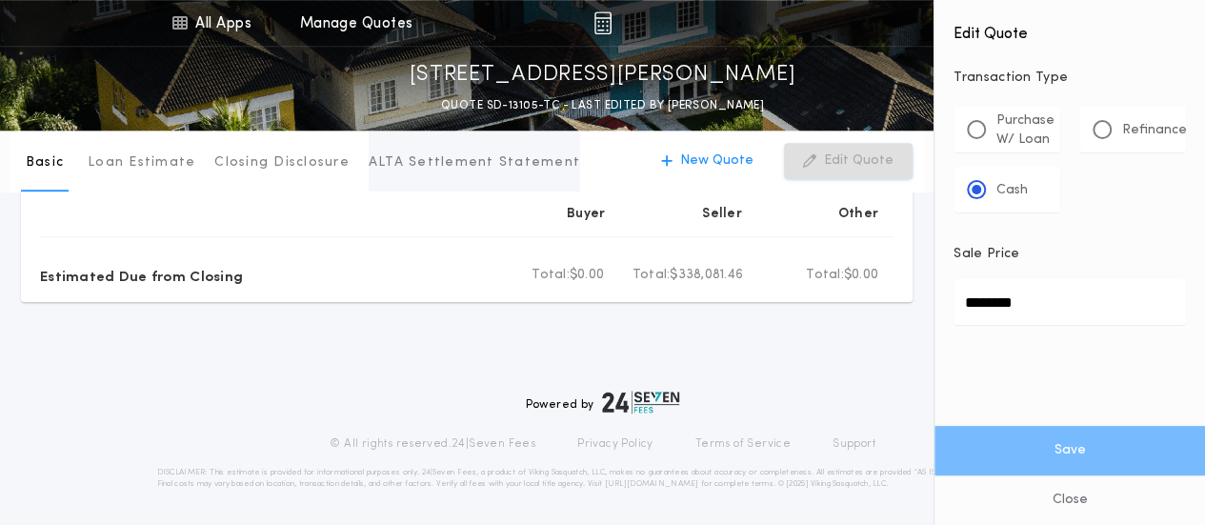
click at [392, 167] on p "ALTA Settlement Statement" at bounding box center [474, 162] width 211 height 19
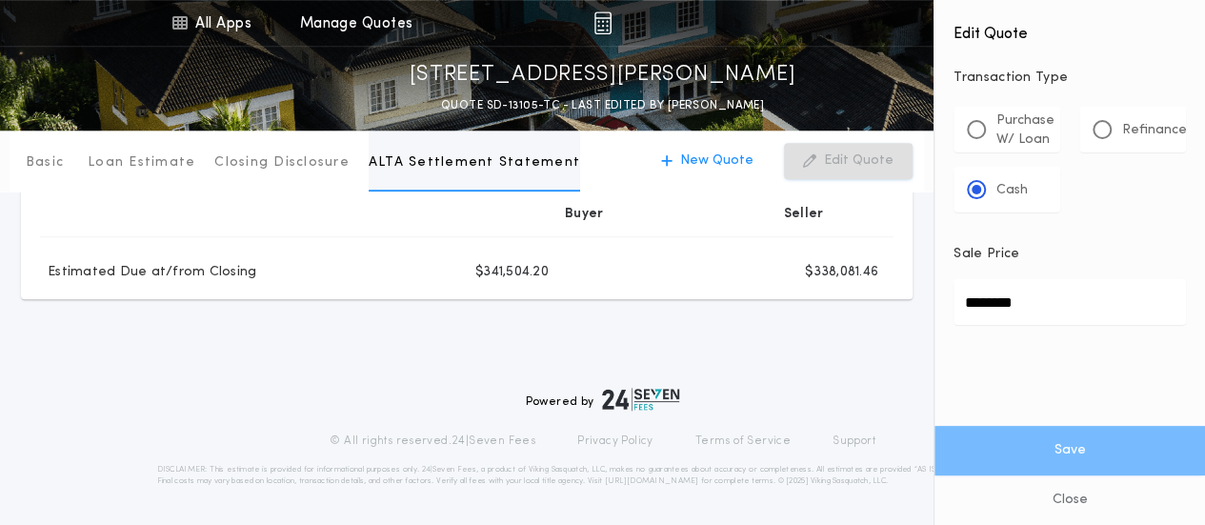
scroll to position [807, 0]
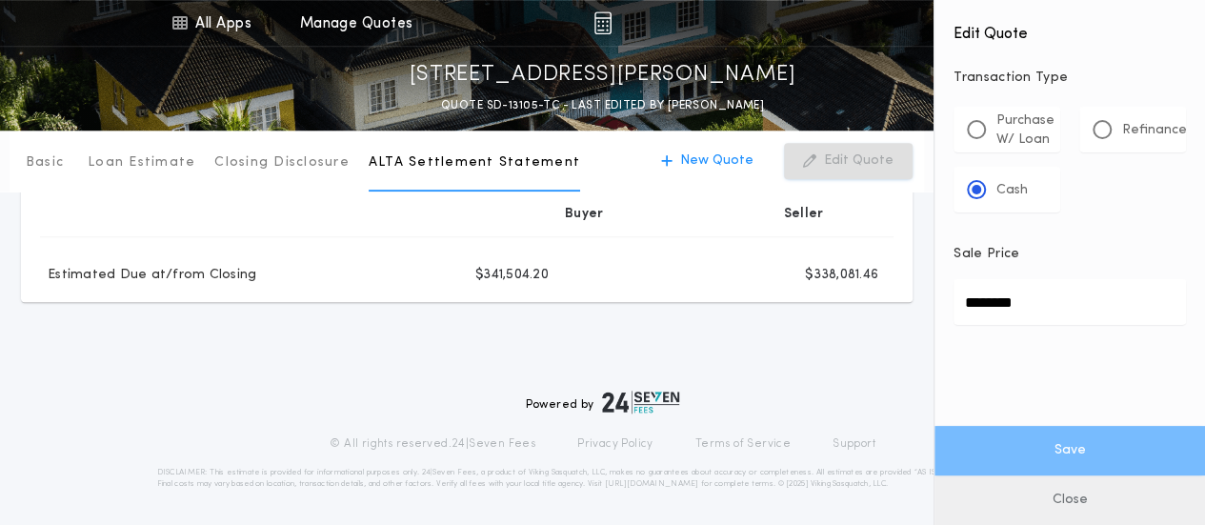
click at [1082, 502] on button "Close" at bounding box center [1069, 500] width 271 height 50
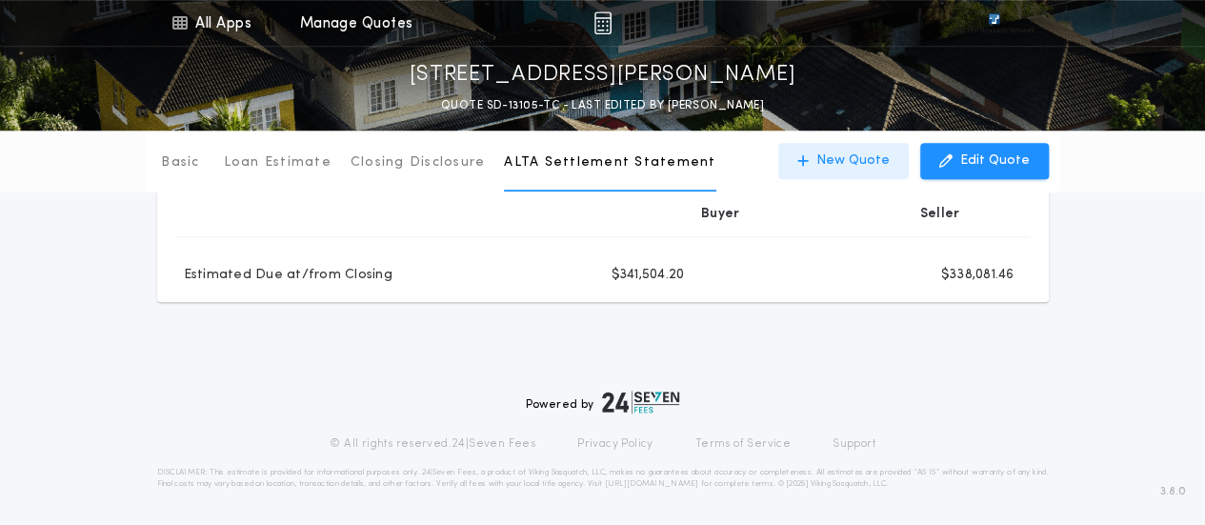
click at [871, 158] on p "New Quote" at bounding box center [852, 160] width 73 height 19
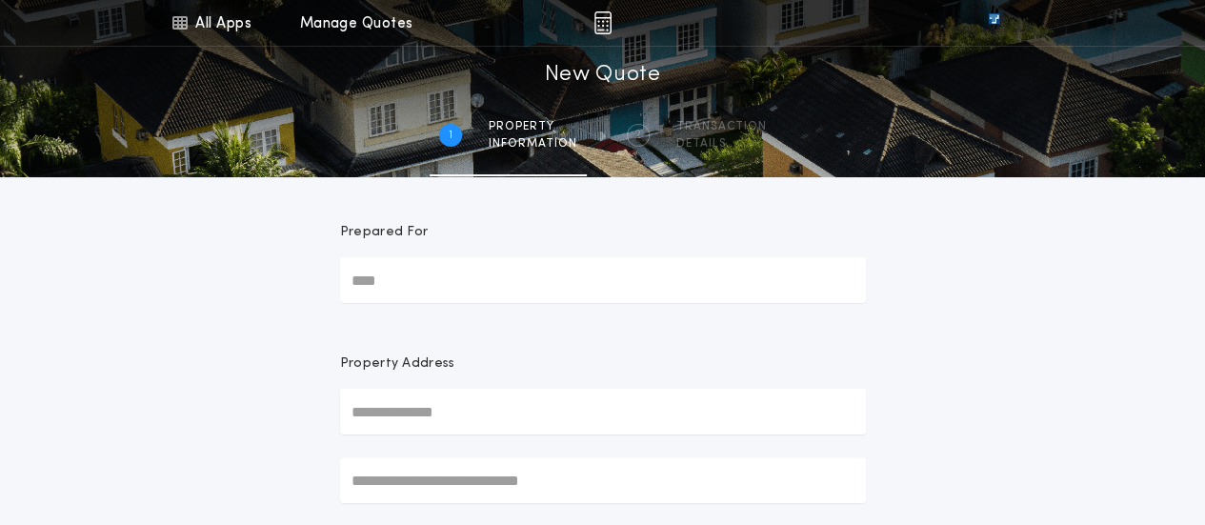
click at [441, 286] on input "Prepared For" at bounding box center [603, 280] width 526 height 46
type input "*"
type input "**********"
click at [419, 410] on input "text" at bounding box center [603, 412] width 526 height 46
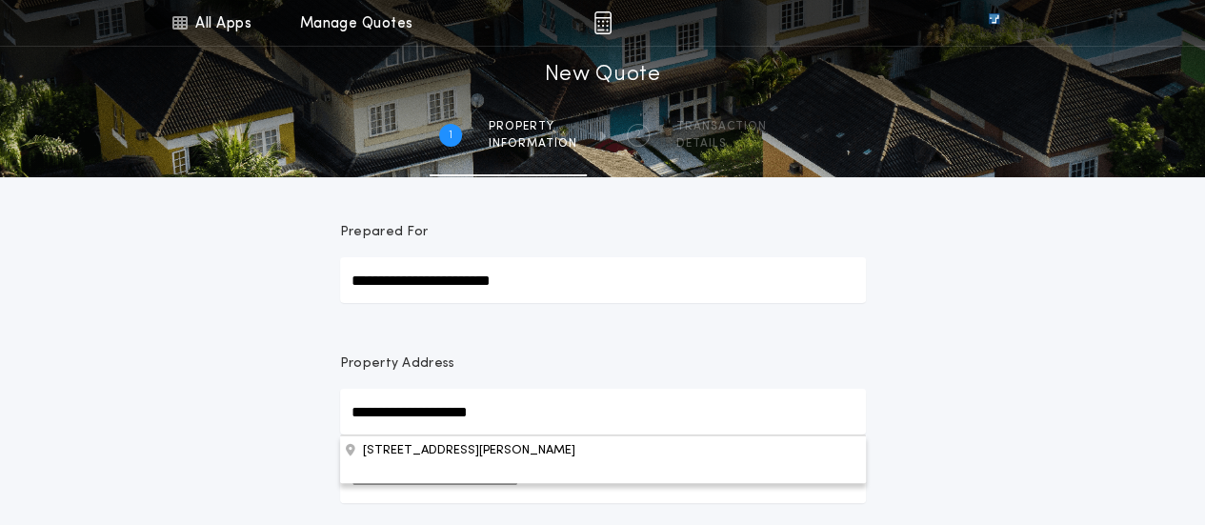
type input "**********"
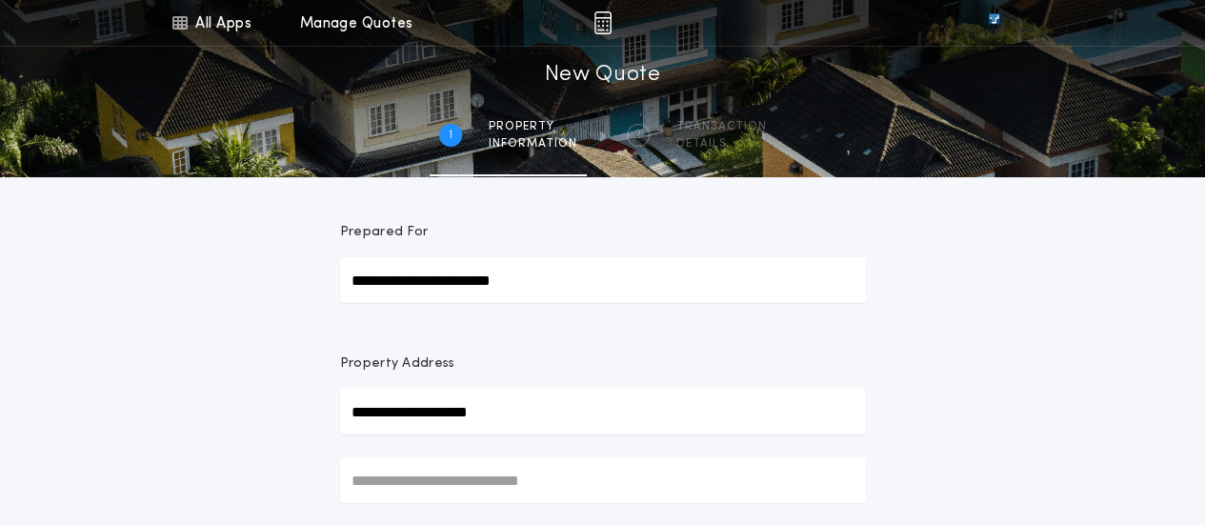
drag, startPoint x: 1204, startPoint y: 64, endPoint x: 1216, endPoint y: 132, distance: 69.7
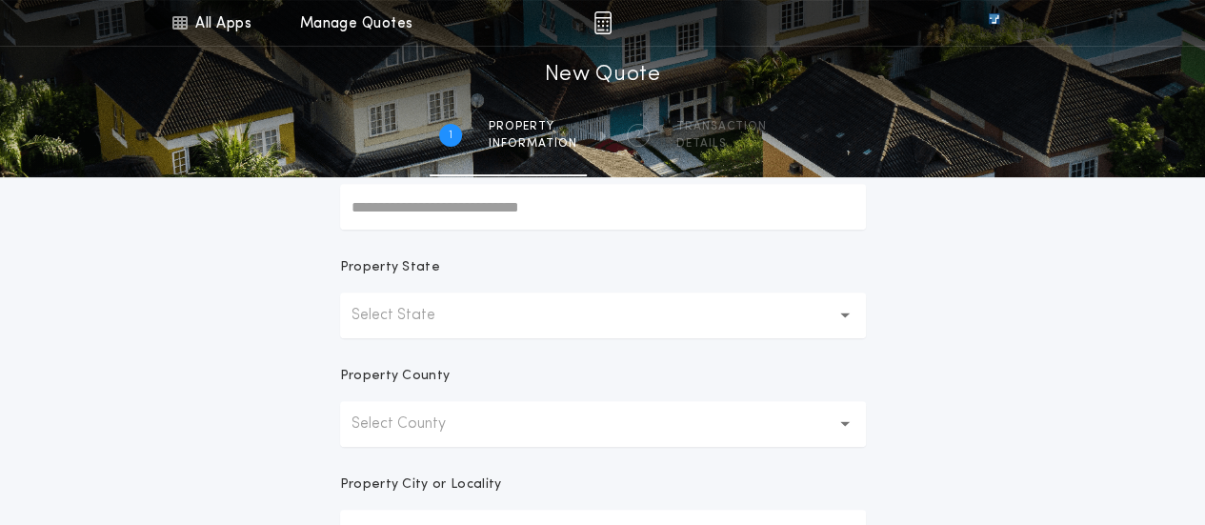
scroll to position [283, 0]
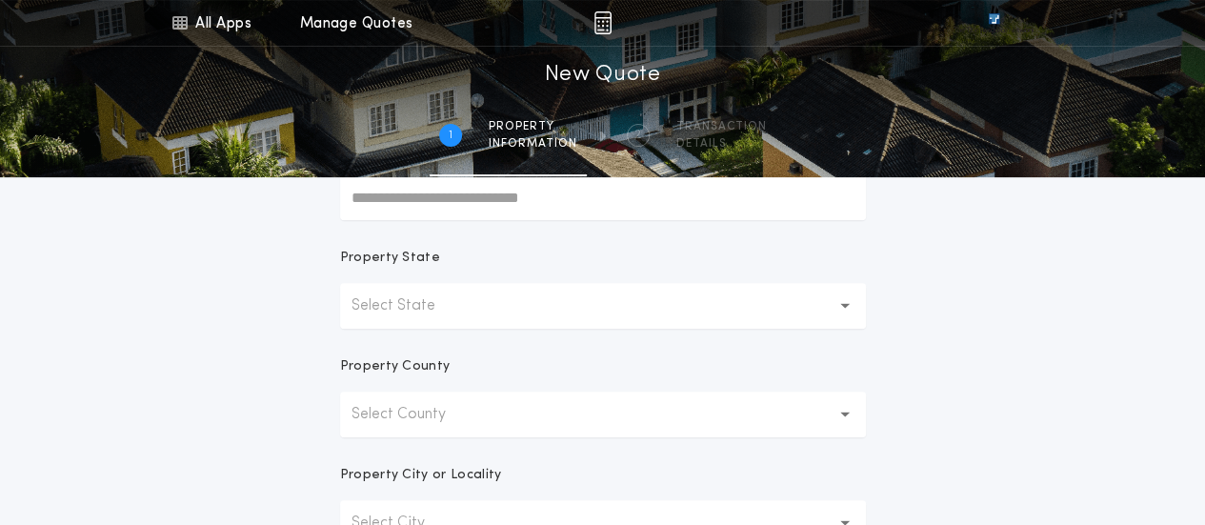
click at [446, 323] on button "Select State" at bounding box center [603, 306] width 526 height 46
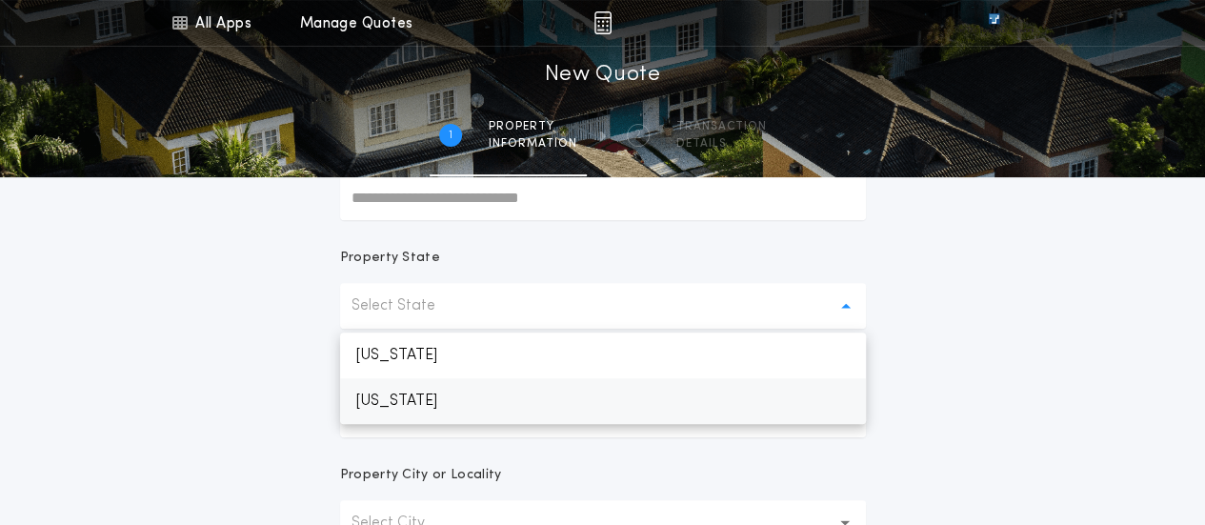
click at [401, 405] on p "[US_STATE]" at bounding box center [603, 401] width 526 height 46
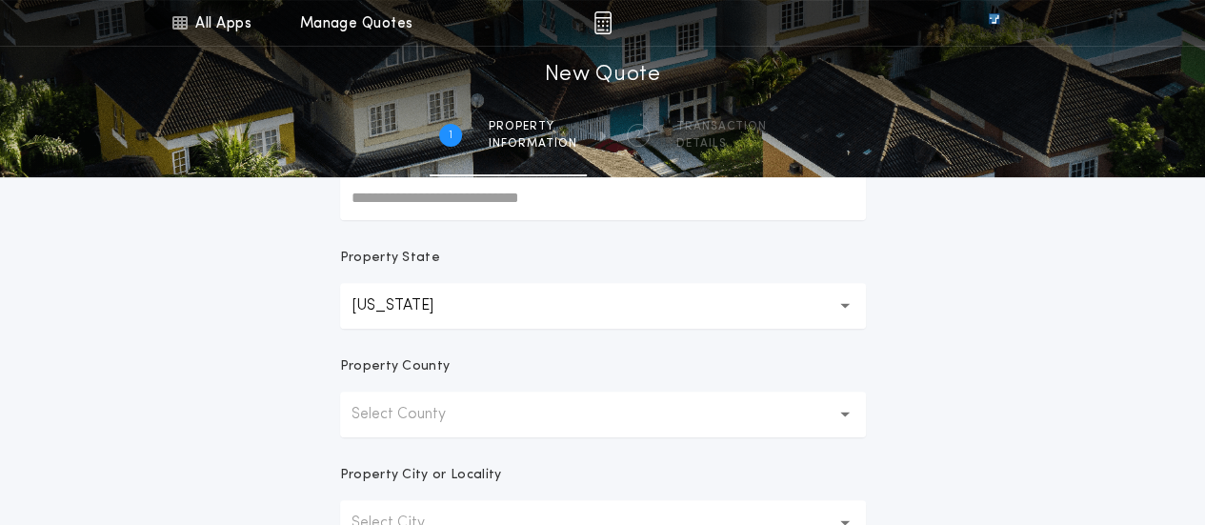
click at [410, 416] on p "Select County" at bounding box center [414, 414] width 125 height 23
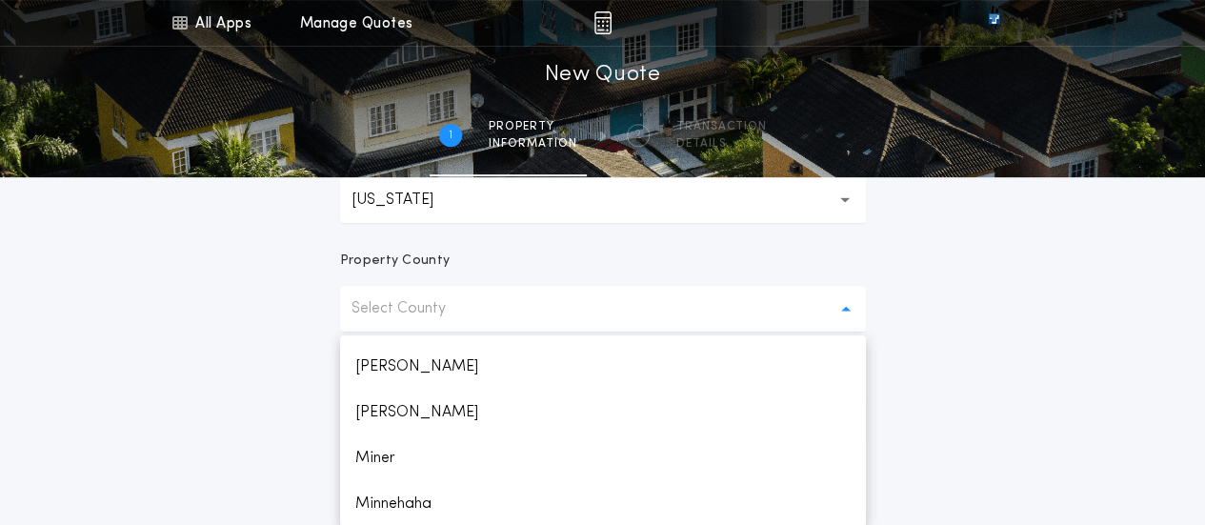
scroll to position [1737, 0]
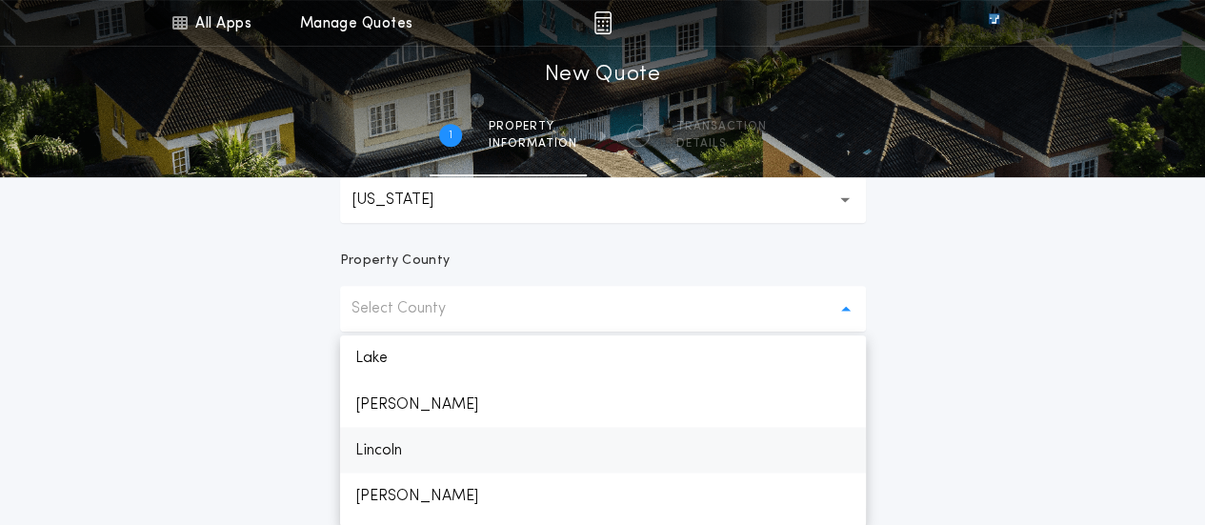
click at [376, 446] on p "Lincoln" at bounding box center [603, 450] width 526 height 46
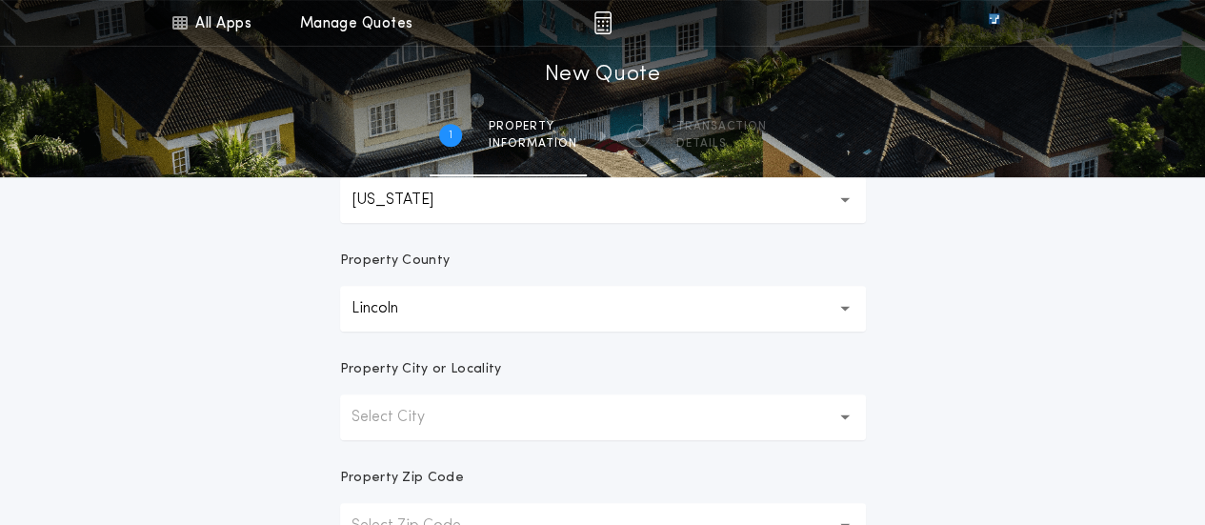
click at [663, 405] on button "Select City" at bounding box center [603, 417] width 526 height 46
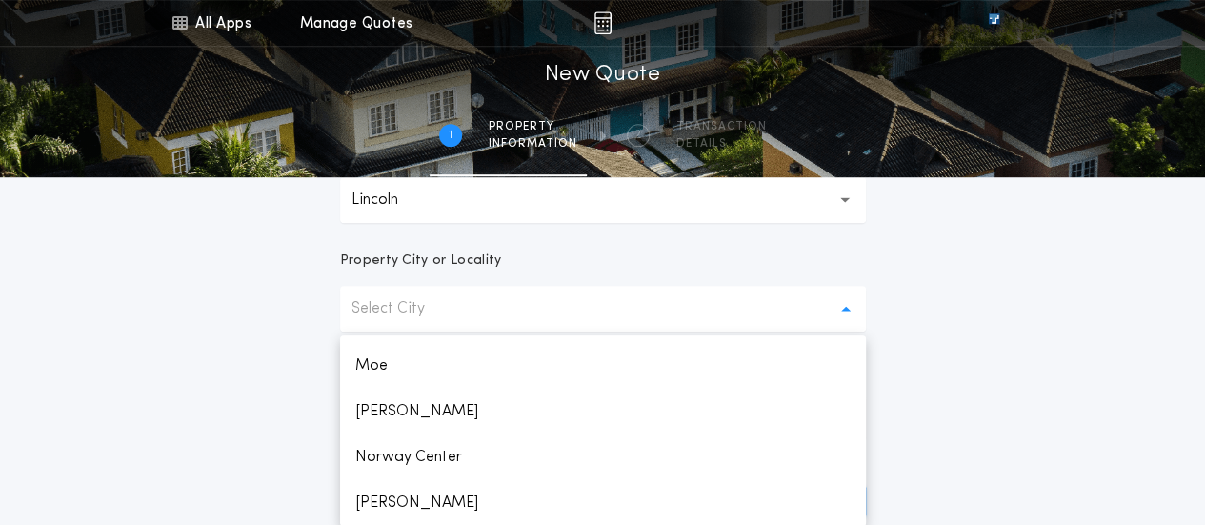
scroll to position [312, 0]
click at [381, 506] on p "[GEOGRAPHIC_DATA]" at bounding box center [603, 503] width 526 height 46
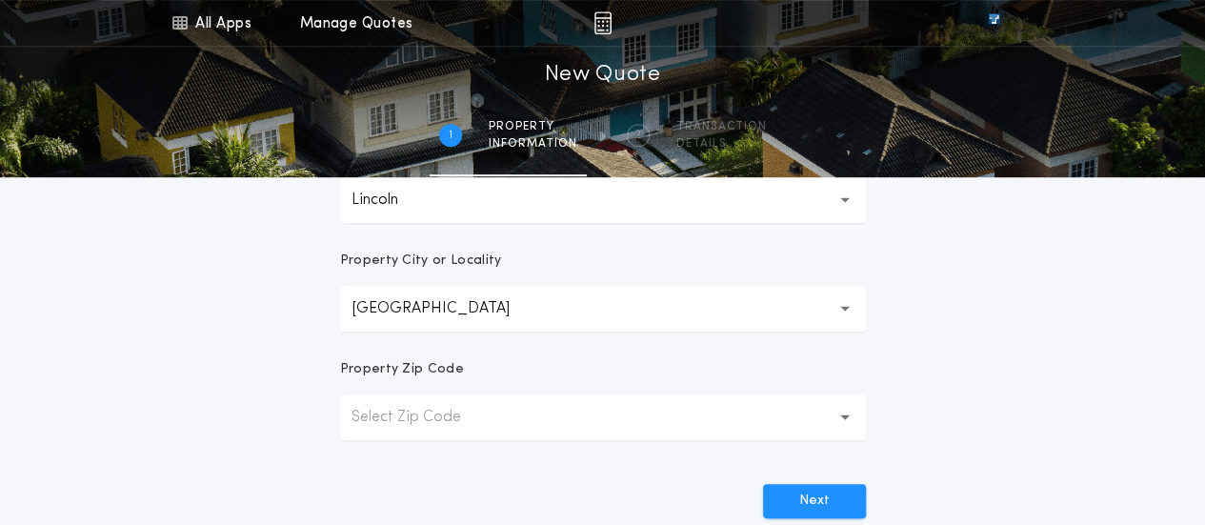
click at [375, 419] on p "Select Zip Code" at bounding box center [422, 417] width 140 height 23
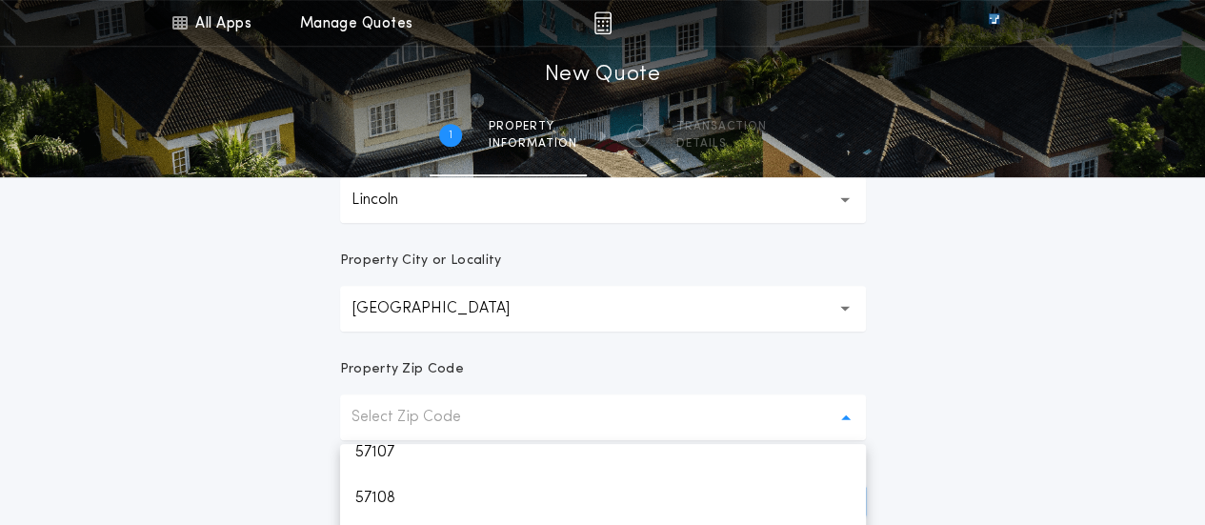
scroll to position [250, 0]
click at [419, 501] on p "57108" at bounding box center [603, 492] width 526 height 46
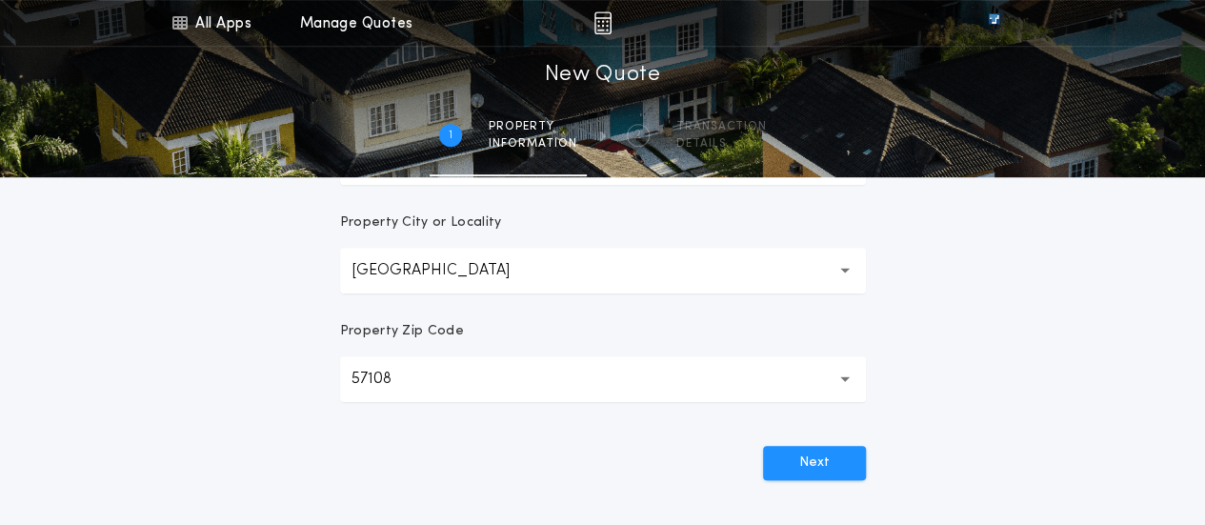
scroll to position [663, 0]
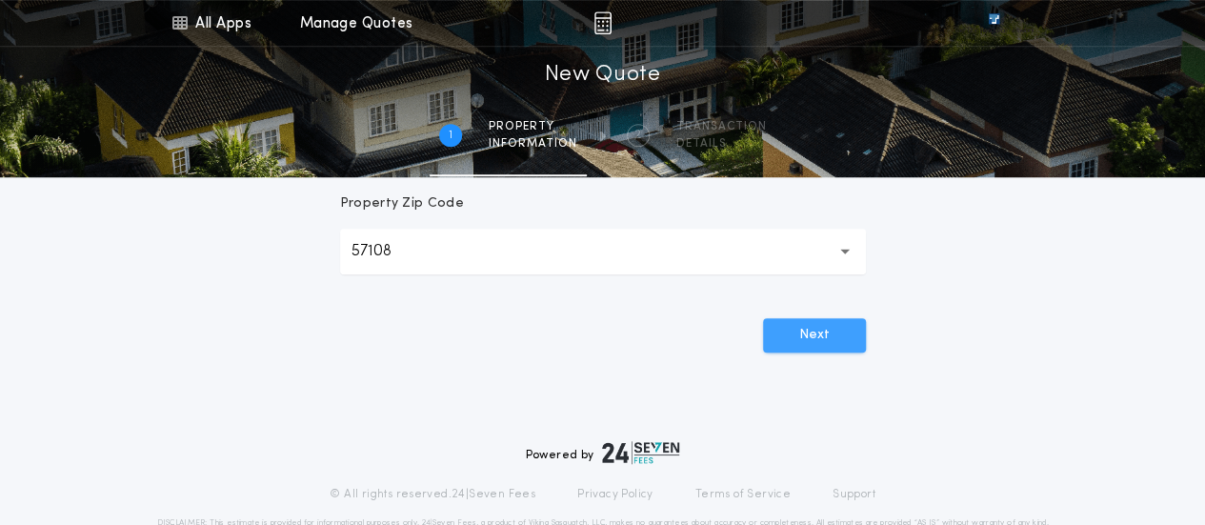
click at [839, 342] on button "Next" at bounding box center [814, 335] width 103 height 34
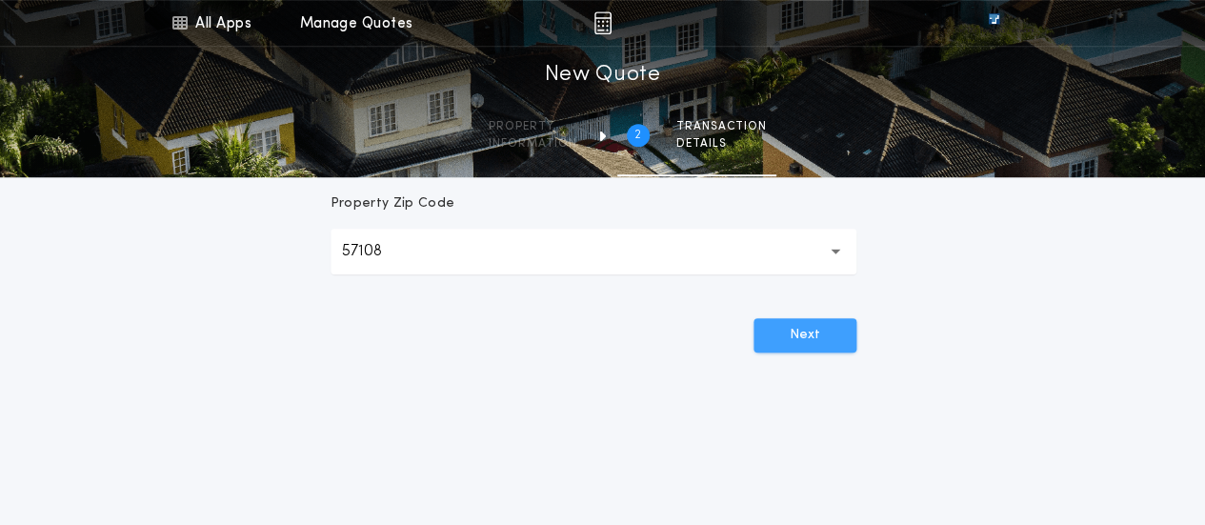
scroll to position [0, 0]
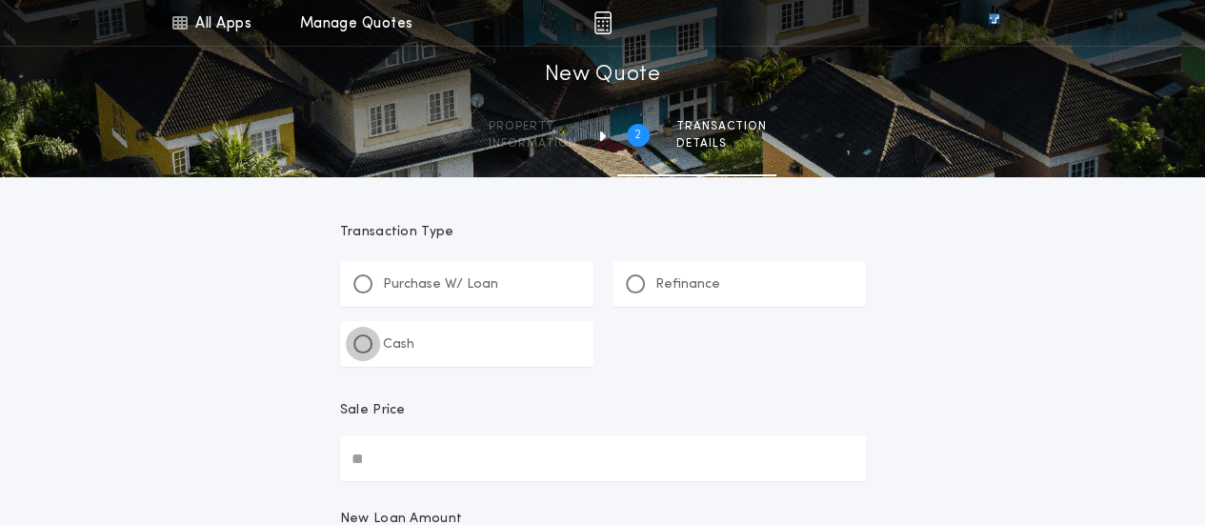
click at [358, 345] on div at bounding box center [363, 344] width 10 height 10
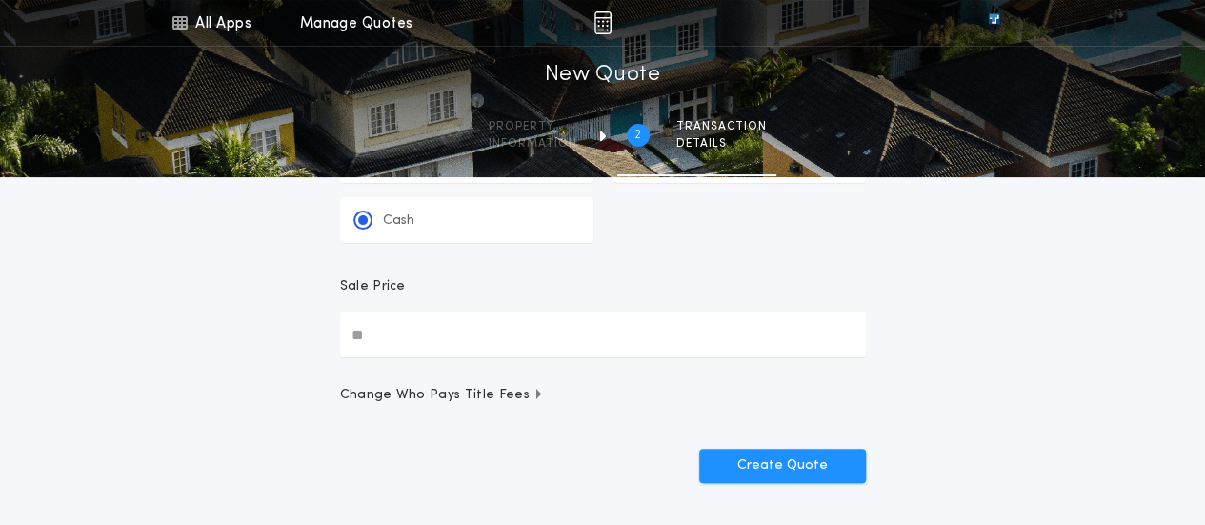
scroll to position [159, 0]
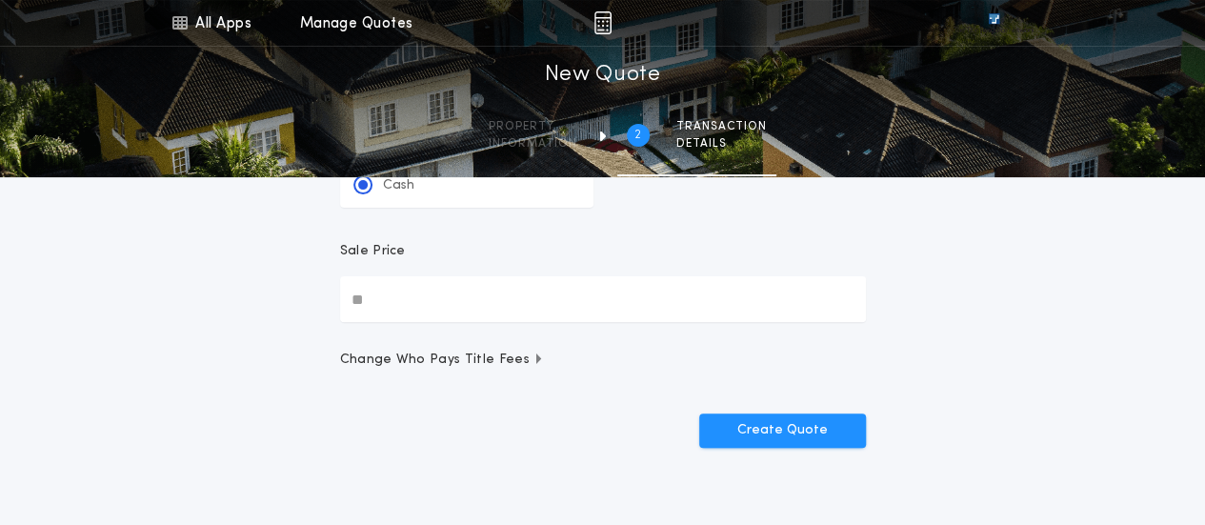
click at [486, 313] on input "Sale Price" at bounding box center [603, 299] width 526 height 46
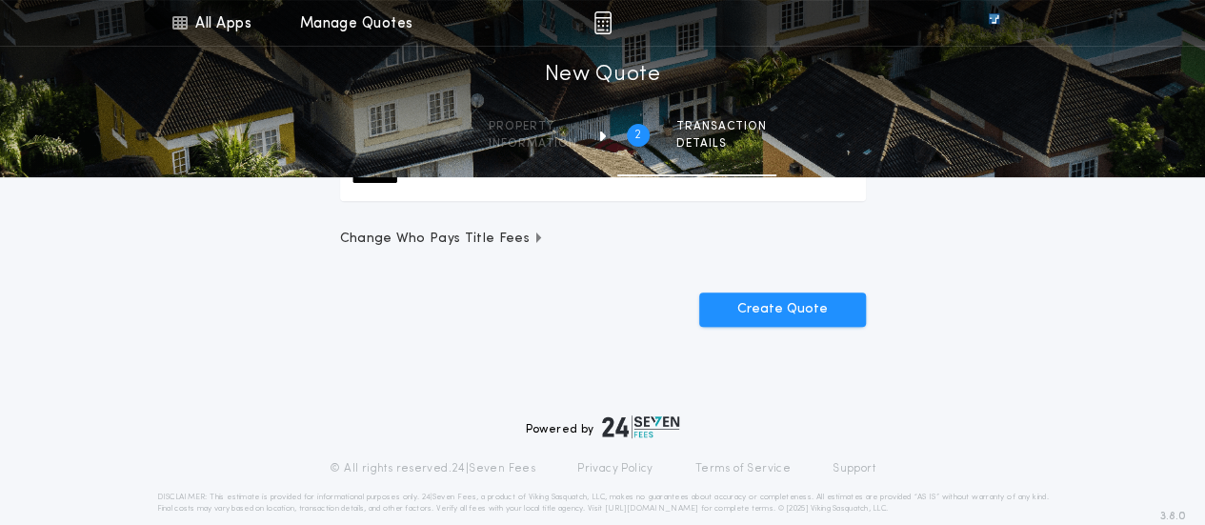
scroll to position [259, 0]
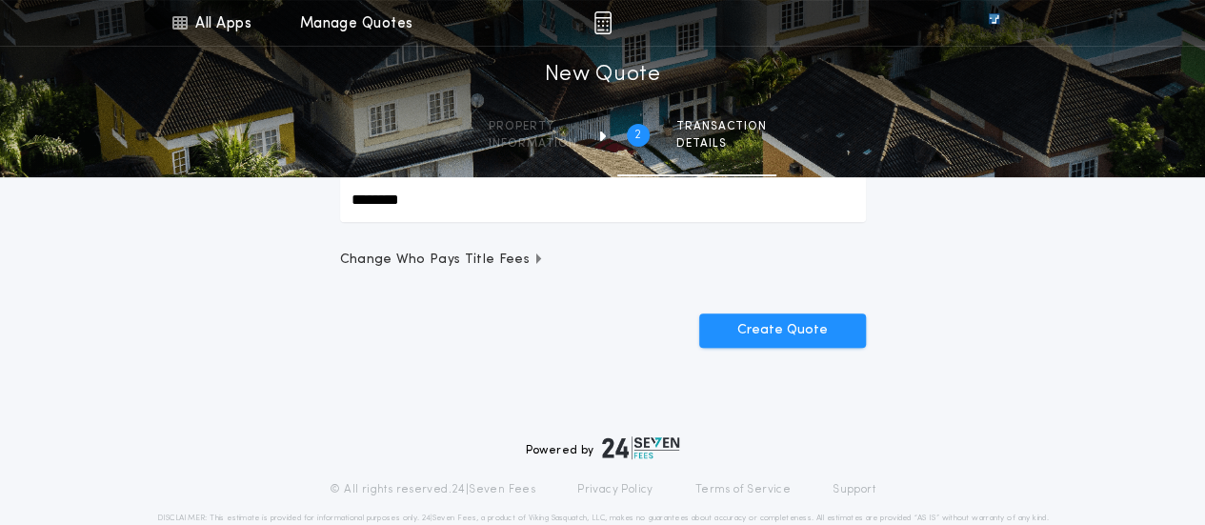
type input "********"
click at [507, 256] on span "Change Who Pays Title Fees" at bounding box center [442, 260] width 205 height 19
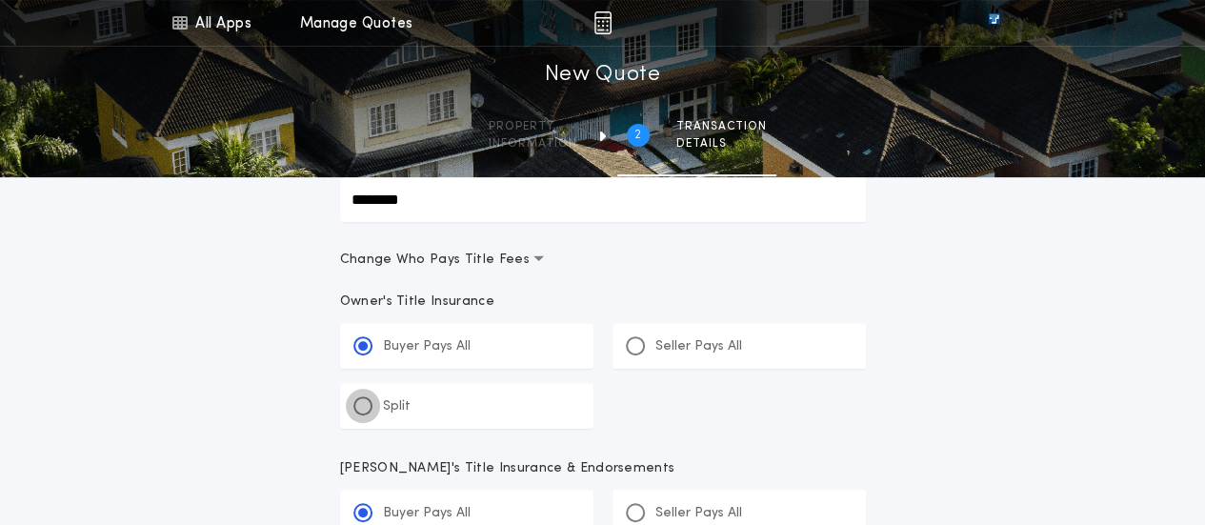
click at [365, 405] on div at bounding box center [363, 406] width 10 height 10
click at [0, 0] on input "*****" at bounding box center [0, 0] width 0 height 0
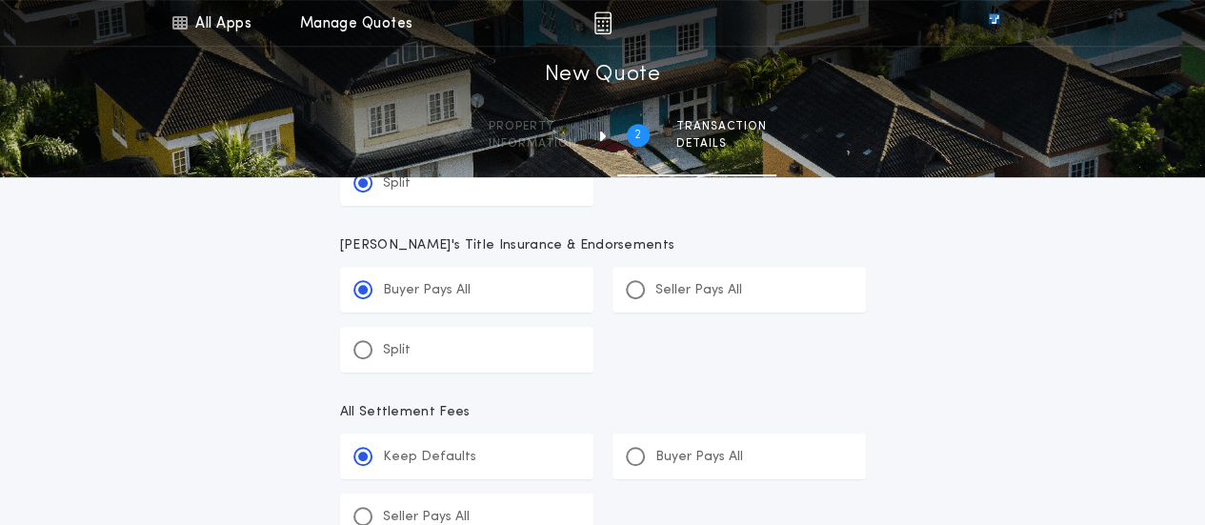
scroll to position [490, 0]
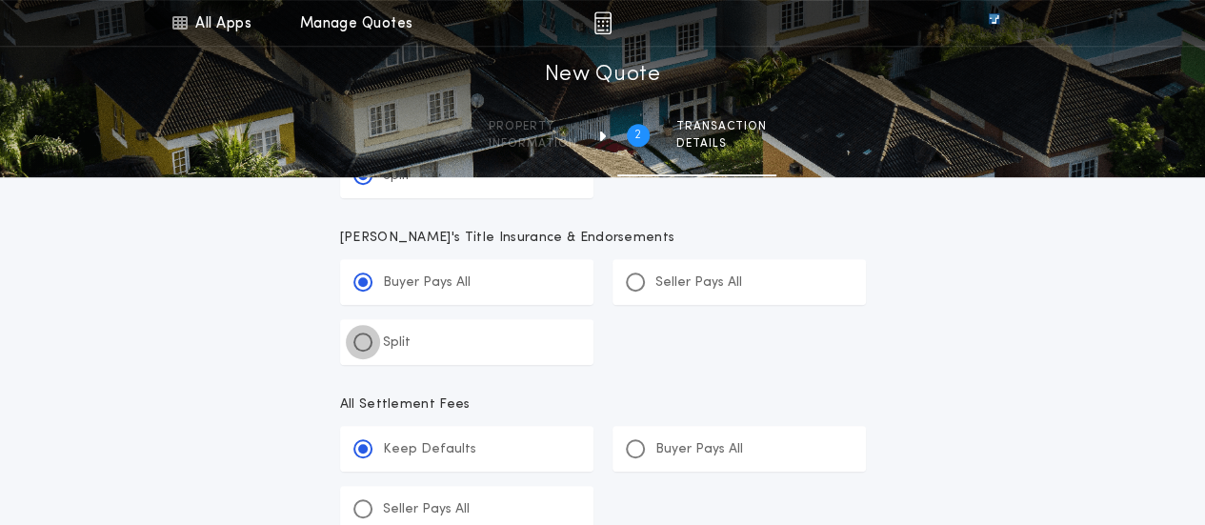
click at [365, 346] on div at bounding box center [362, 341] width 19 height 19
click at [0, 0] on input "*****" at bounding box center [0, 0] width 0 height 0
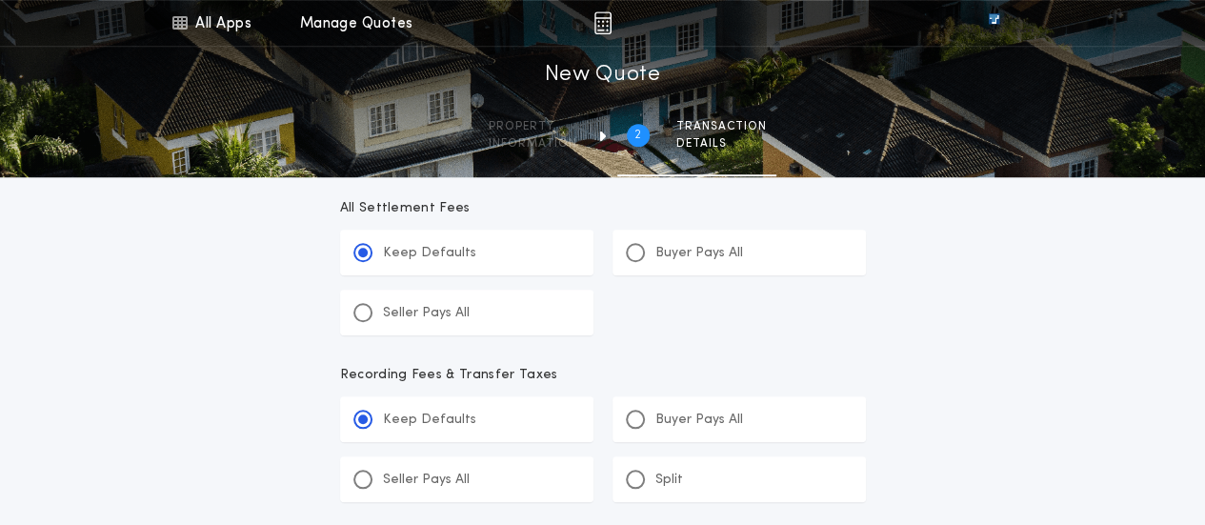
scroll to position [688, 0]
click at [634, 478] on div at bounding box center [636, 477] width 10 height 10
click at [0, 0] on input "*******" at bounding box center [0, 0] width 0 height 0
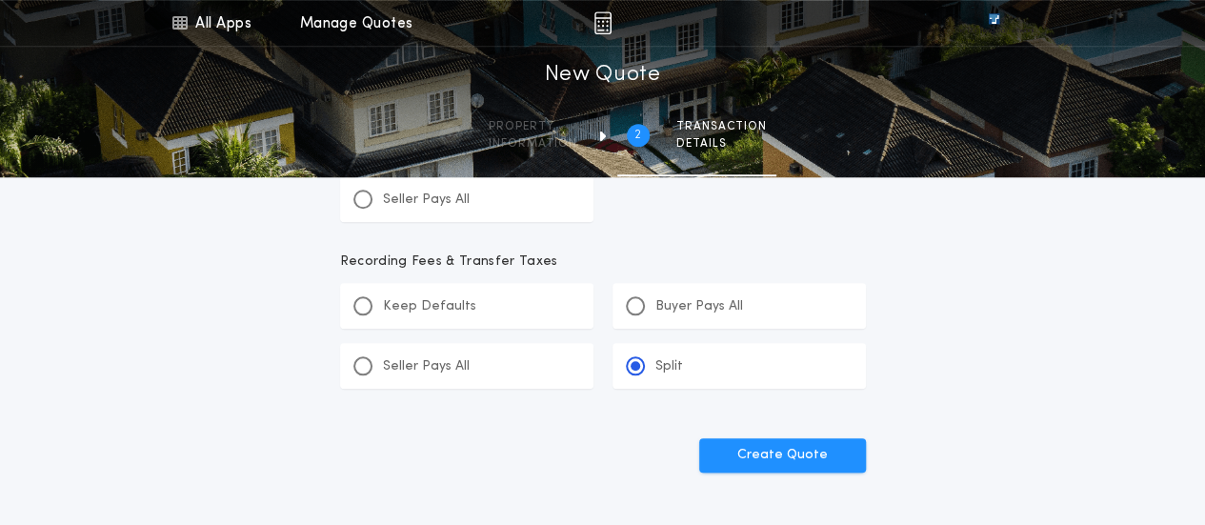
scroll to position [816, 0]
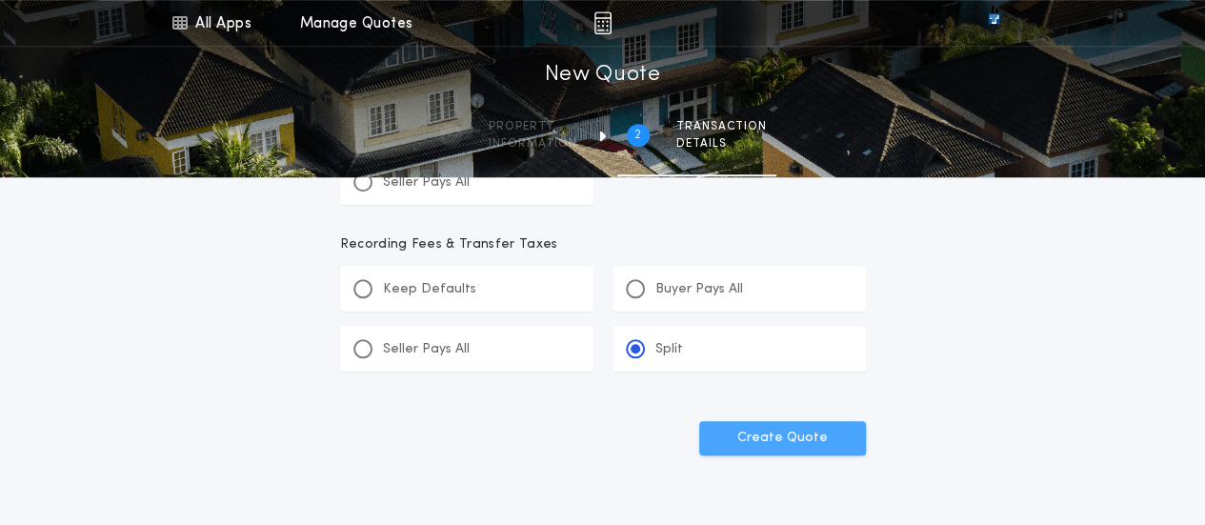
click at [818, 441] on button "Create Quote" at bounding box center [782, 438] width 167 height 34
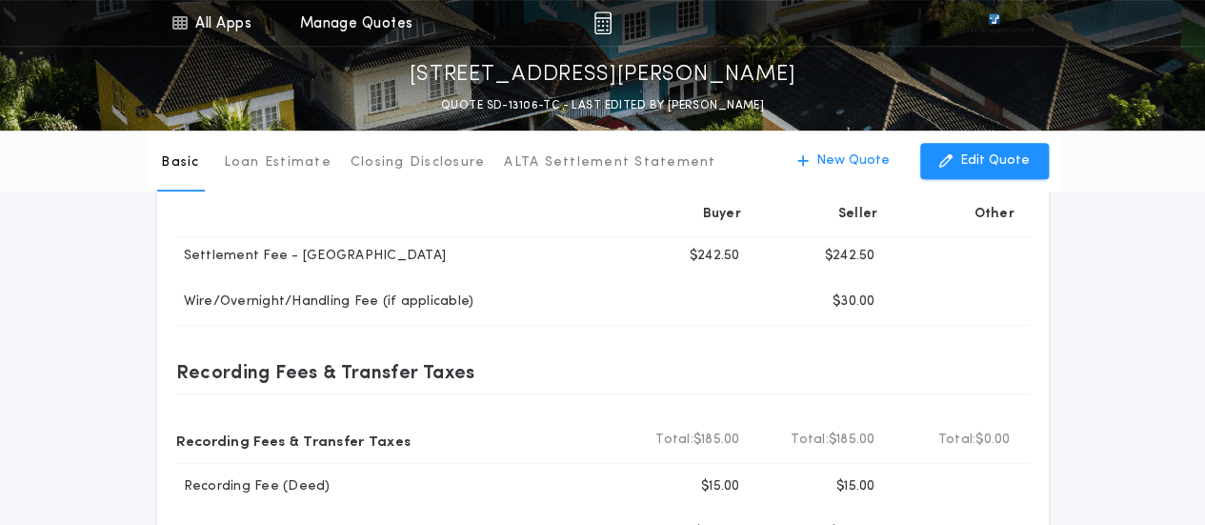
scroll to position [480, 0]
